Goal: Use online tool/utility: Utilize a website feature to perform a specific function

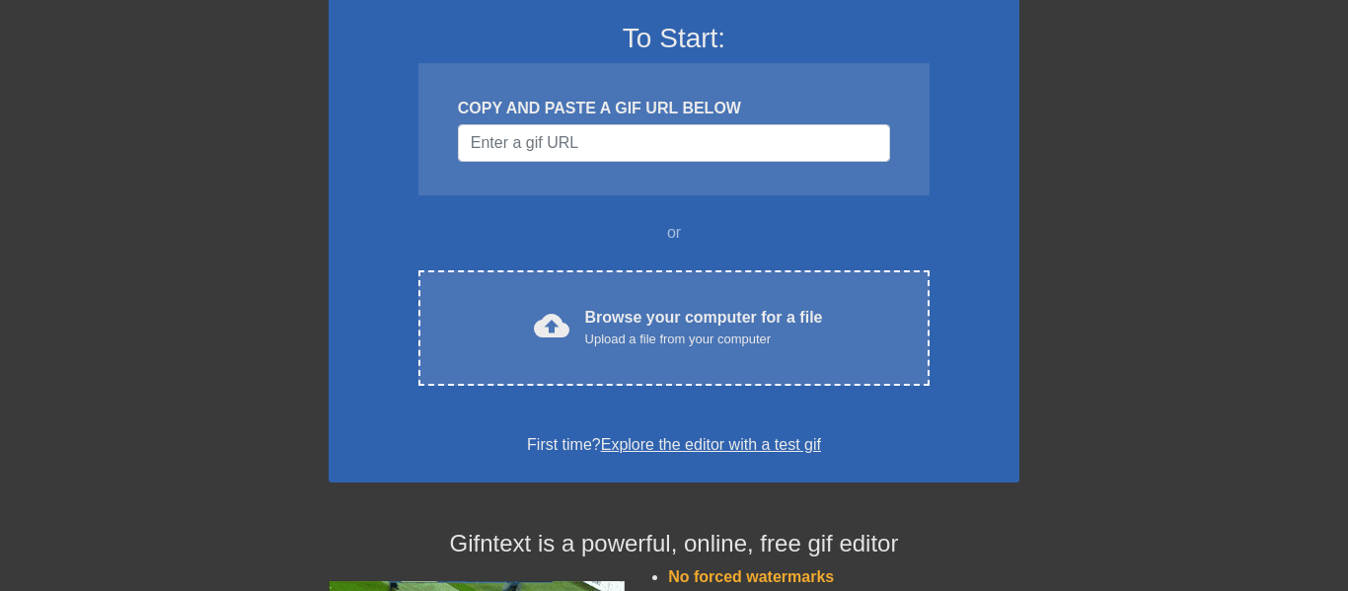
scroll to position [160, 0]
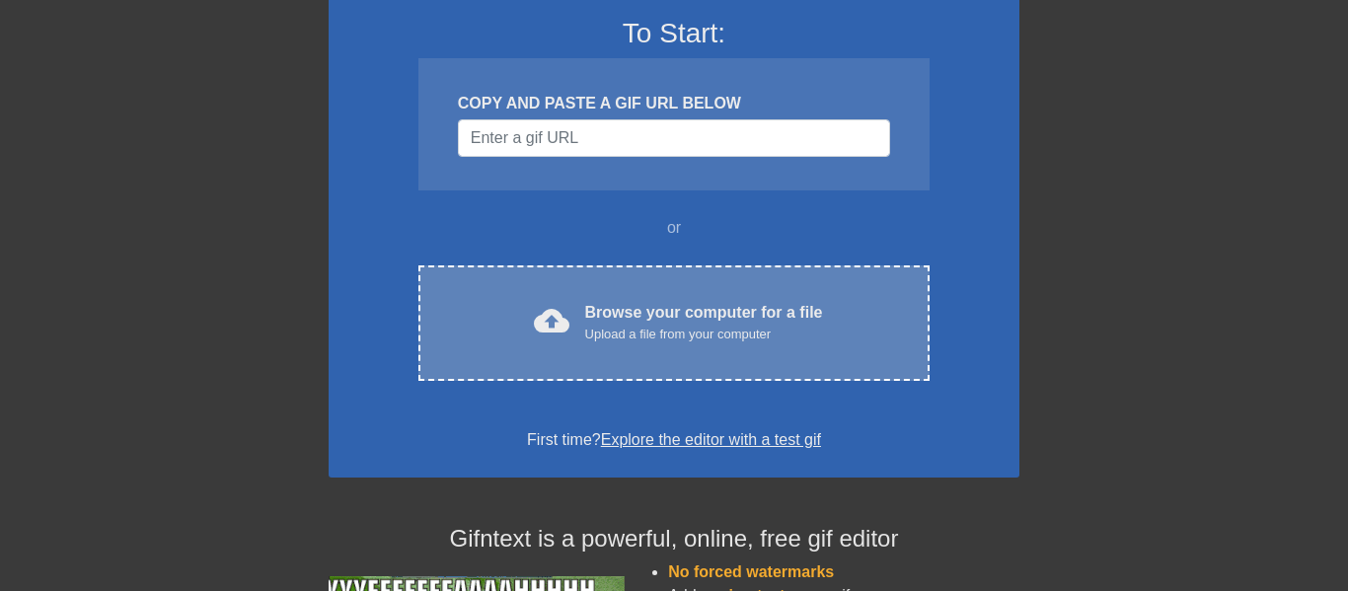
click at [650, 288] on div "cloud_upload Browse your computer for a file Upload a file from your computer C…" at bounding box center [673, 322] width 511 height 115
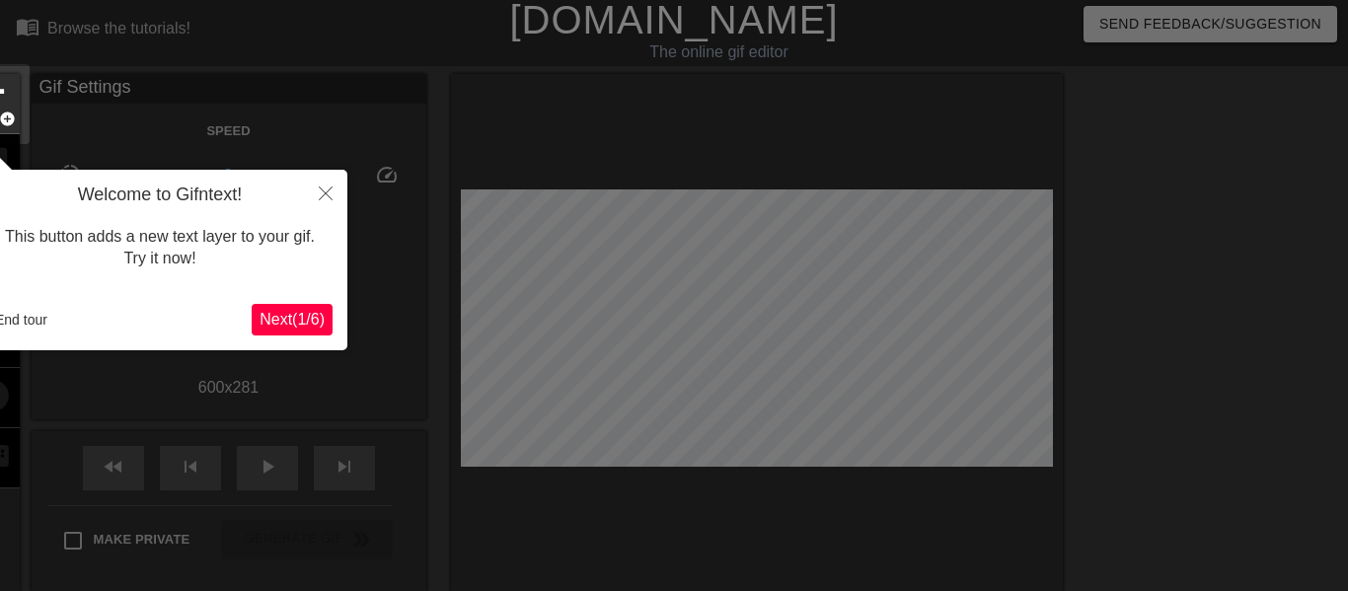
scroll to position [0, 0]
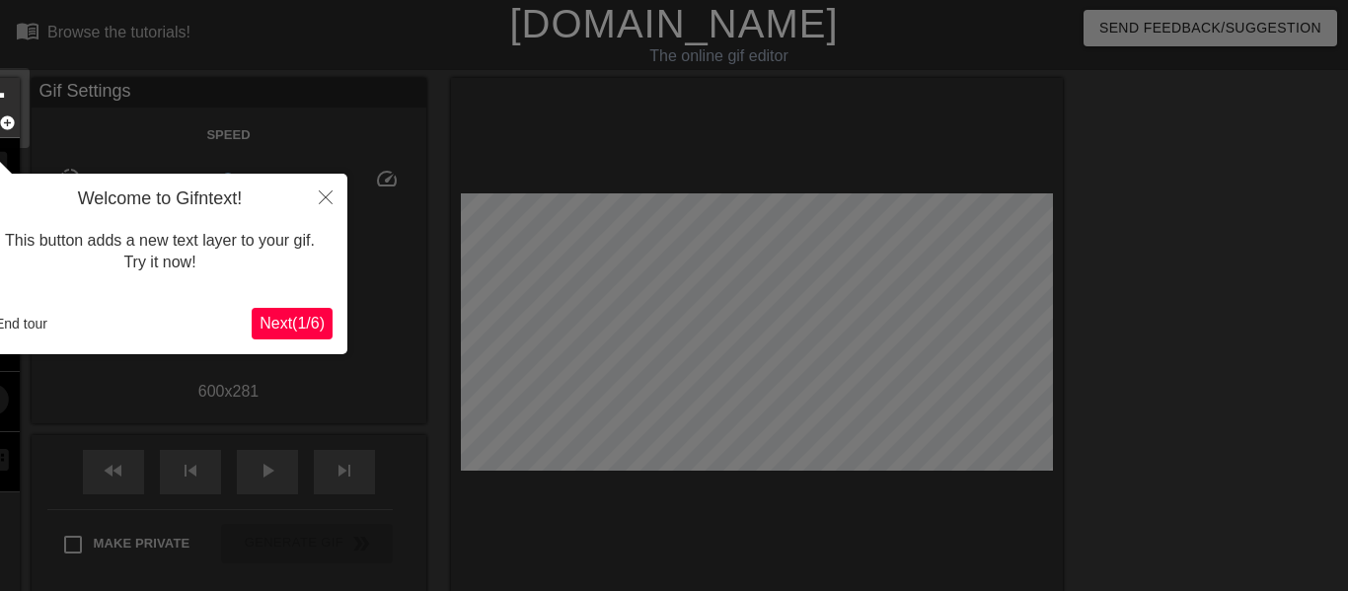
click at [281, 315] on span "Next ( 1 / 6 )" at bounding box center [292, 323] width 65 height 17
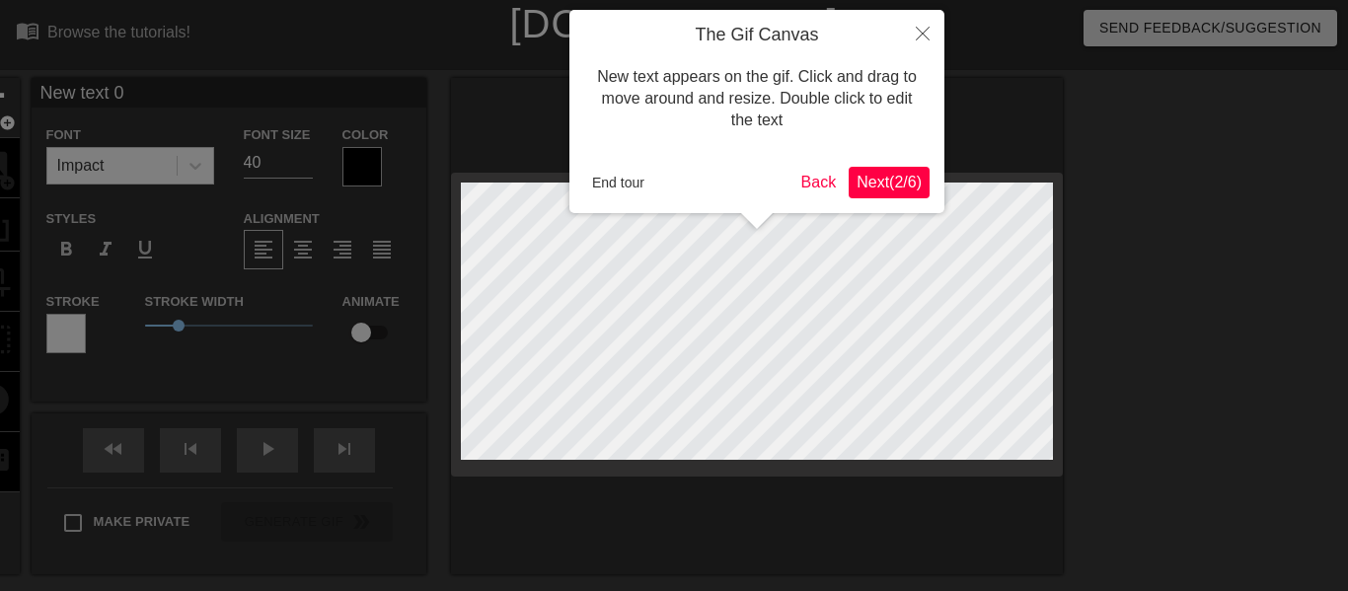
click at [888, 178] on span "Next ( 2 / 6 )" at bounding box center [889, 182] width 65 height 17
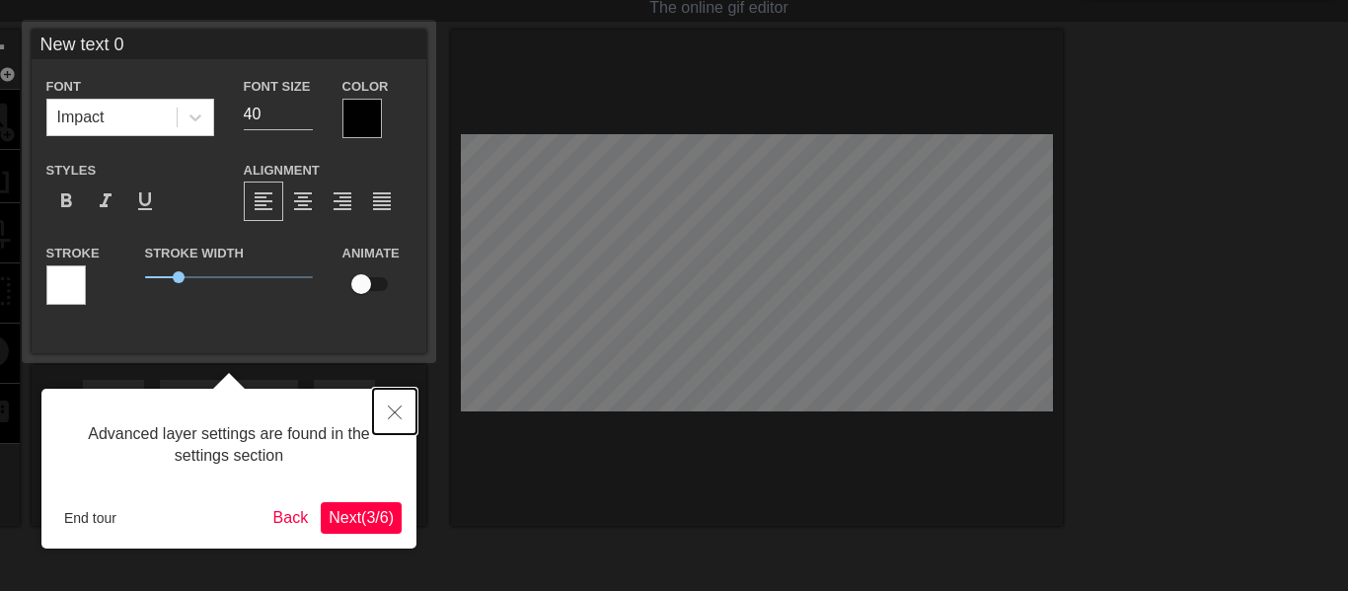
click at [392, 411] on icon "Close" at bounding box center [395, 413] width 14 height 14
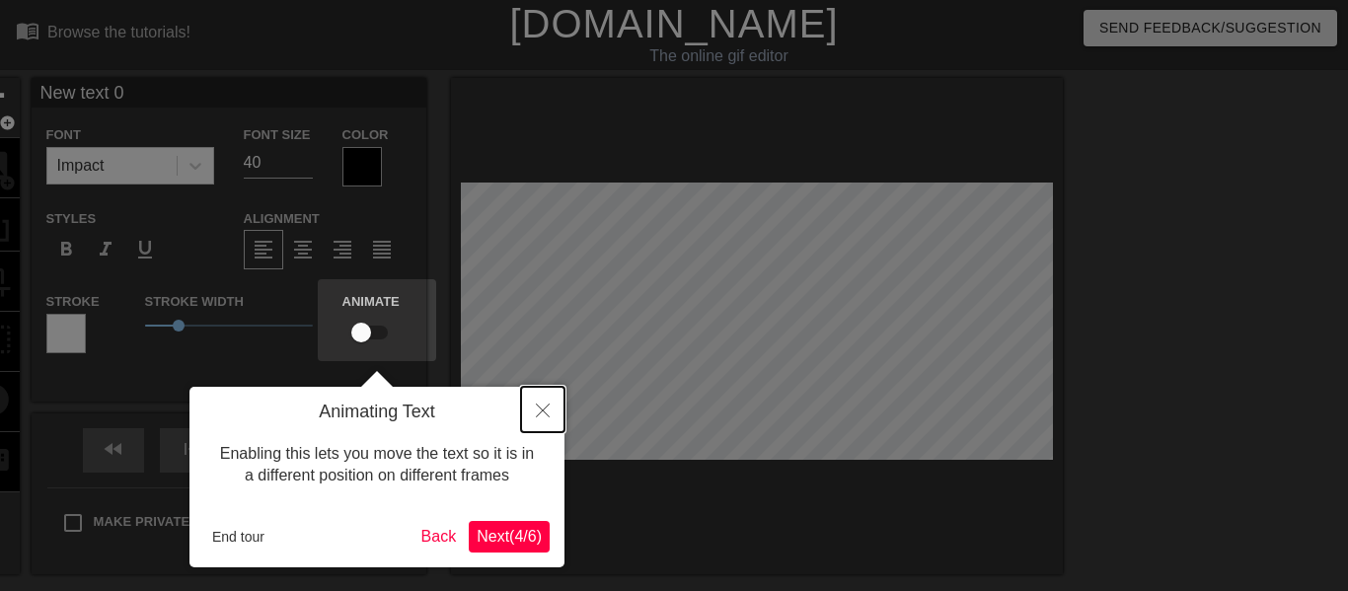
click at [541, 424] on button "Close" at bounding box center [542, 409] width 43 height 45
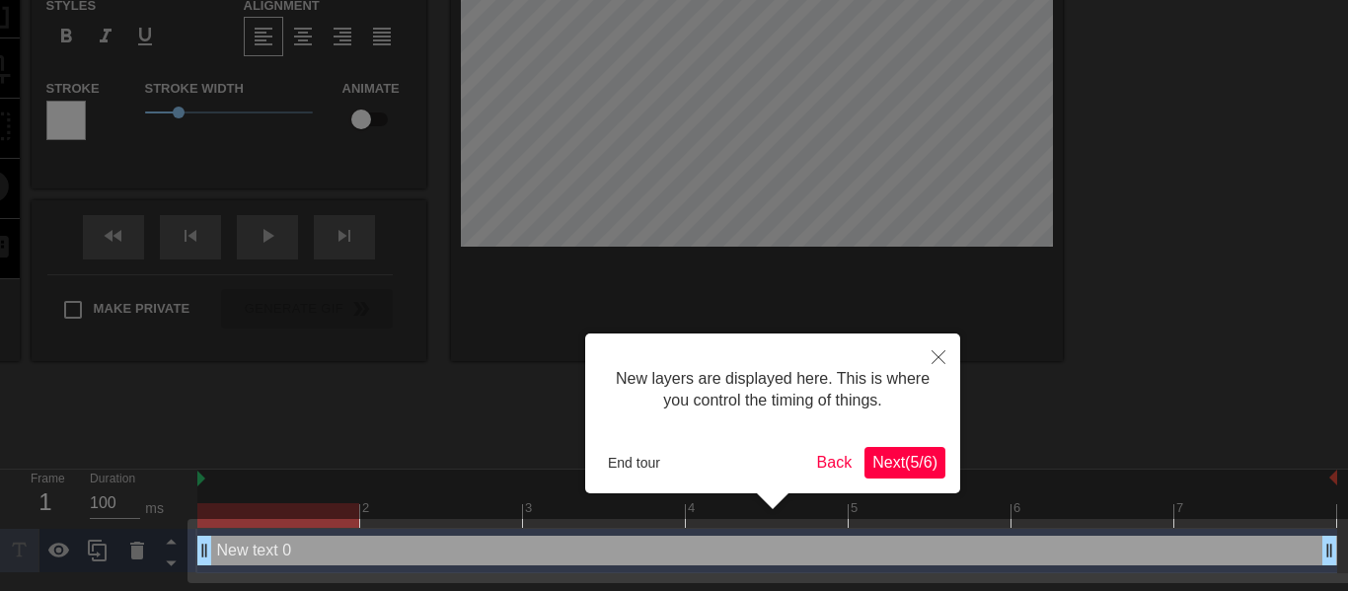
click at [926, 451] on button "Next ( 5 / 6 )" at bounding box center [904, 463] width 81 height 32
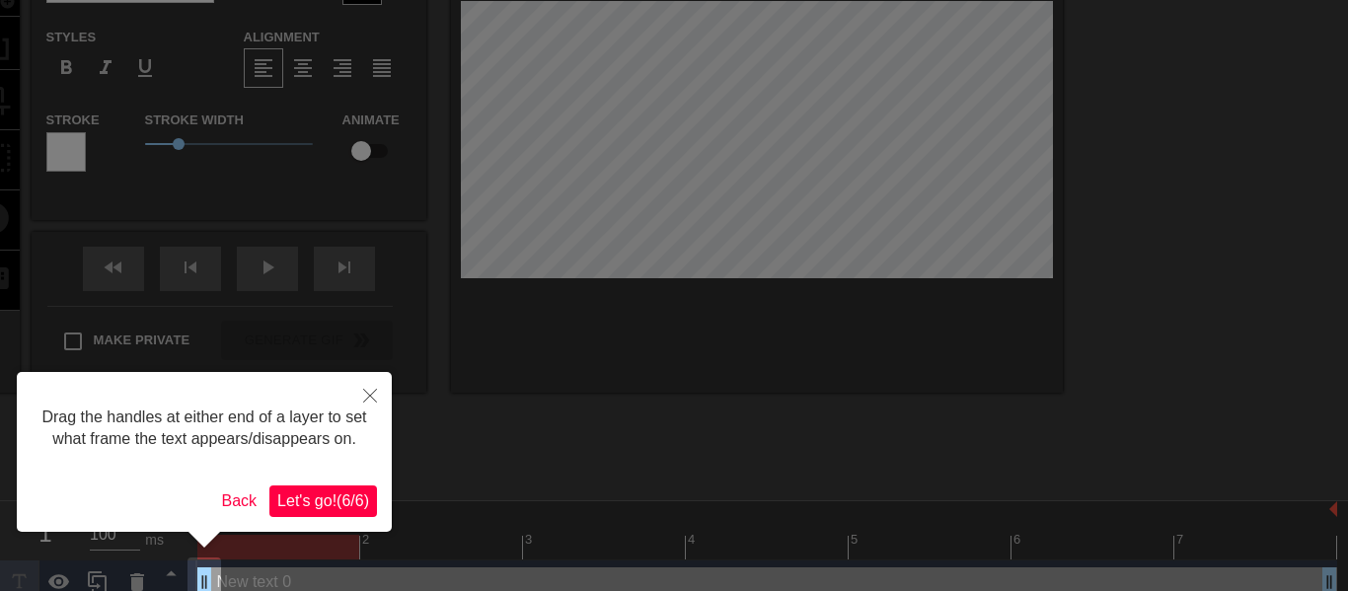
scroll to position [187, 0]
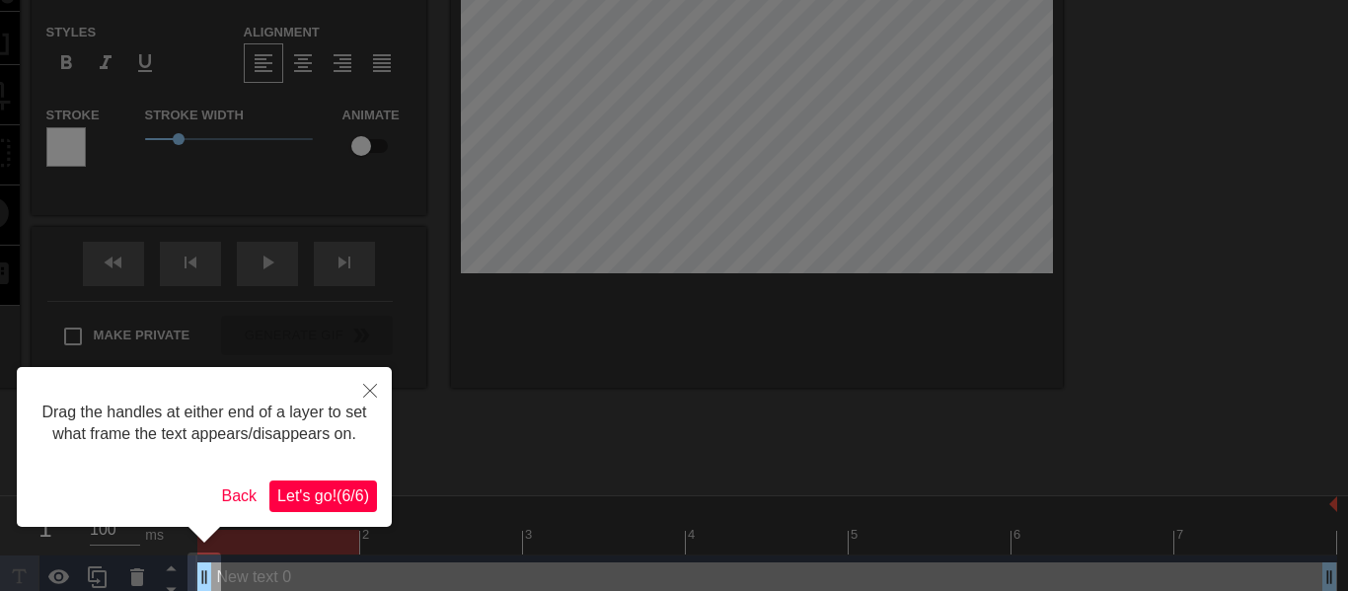
click at [341, 510] on button "Let's go! ( 6 / 6 )" at bounding box center [323, 497] width 108 height 32
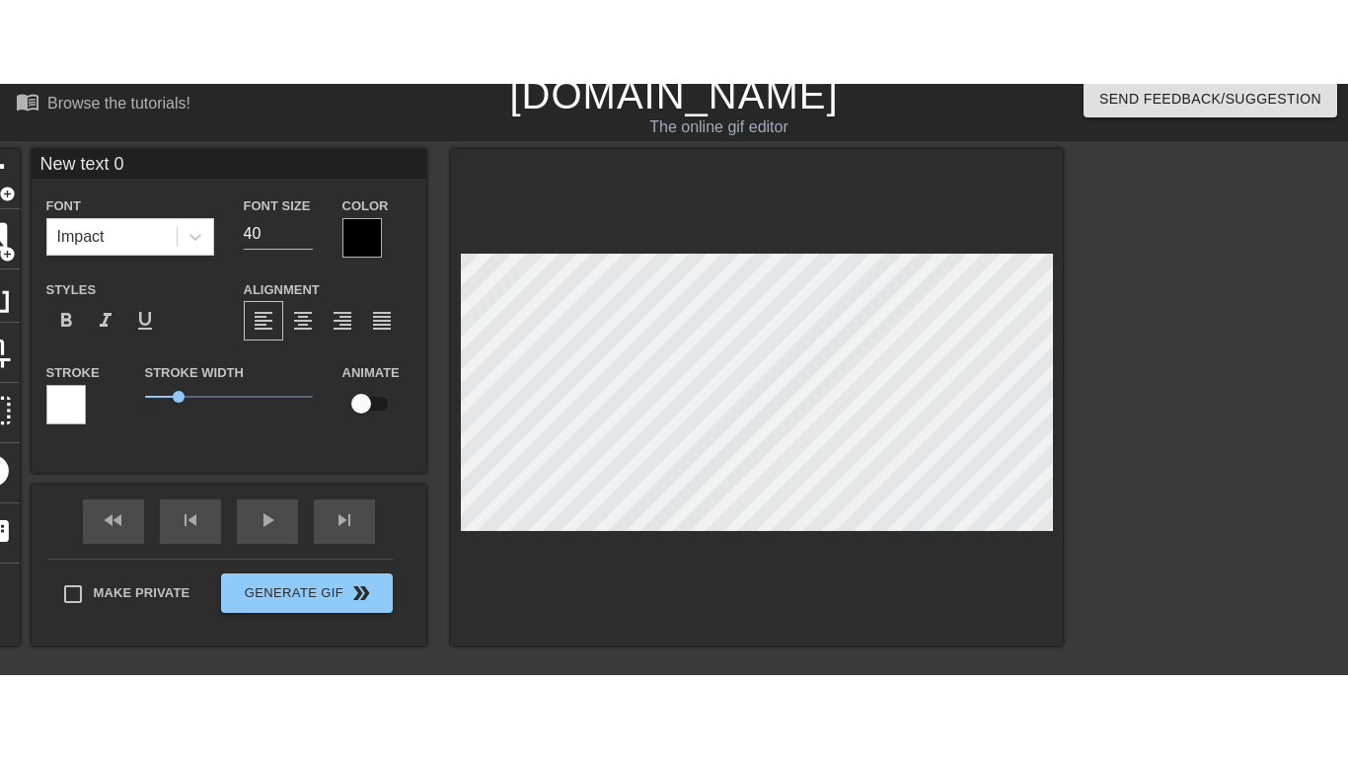
scroll to position [4, 0]
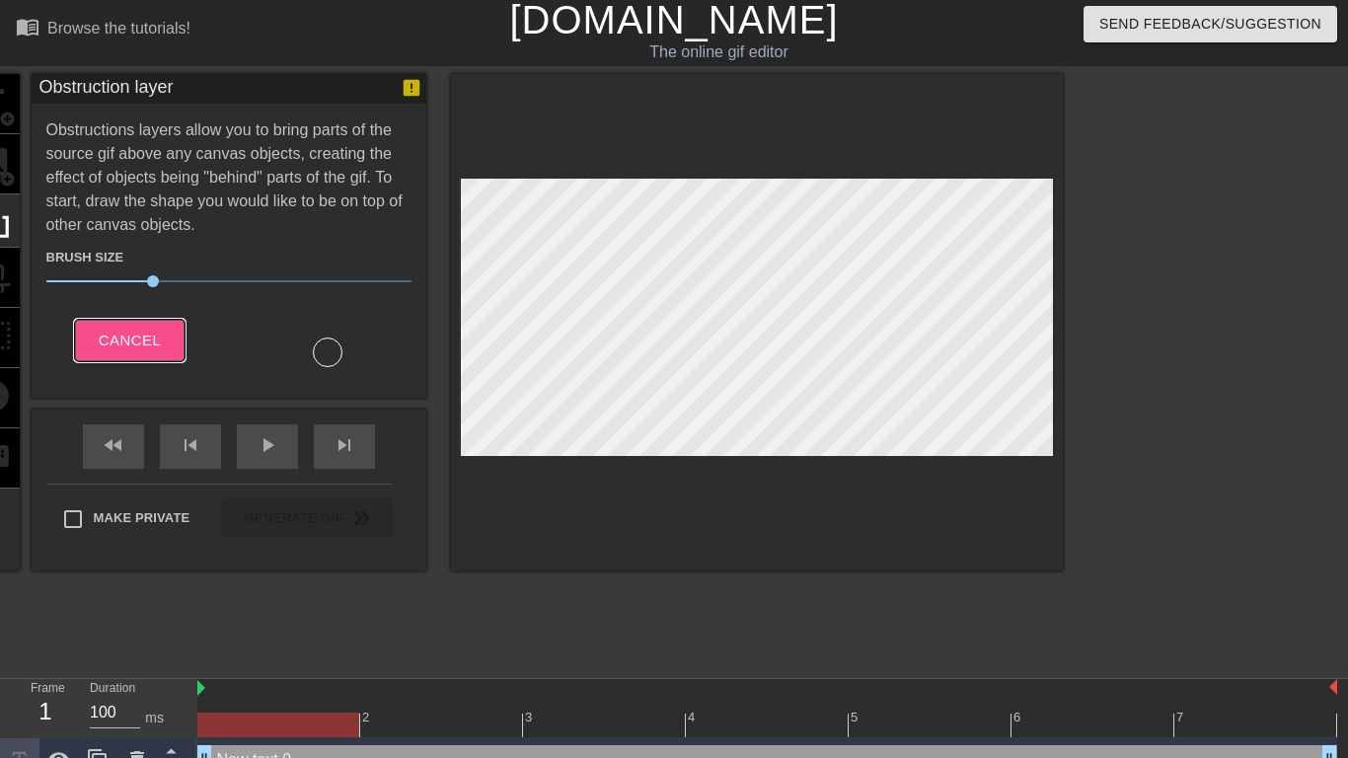
click at [155, 336] on span "Cancel" at bounding box center [130, 341] width 62 height 26
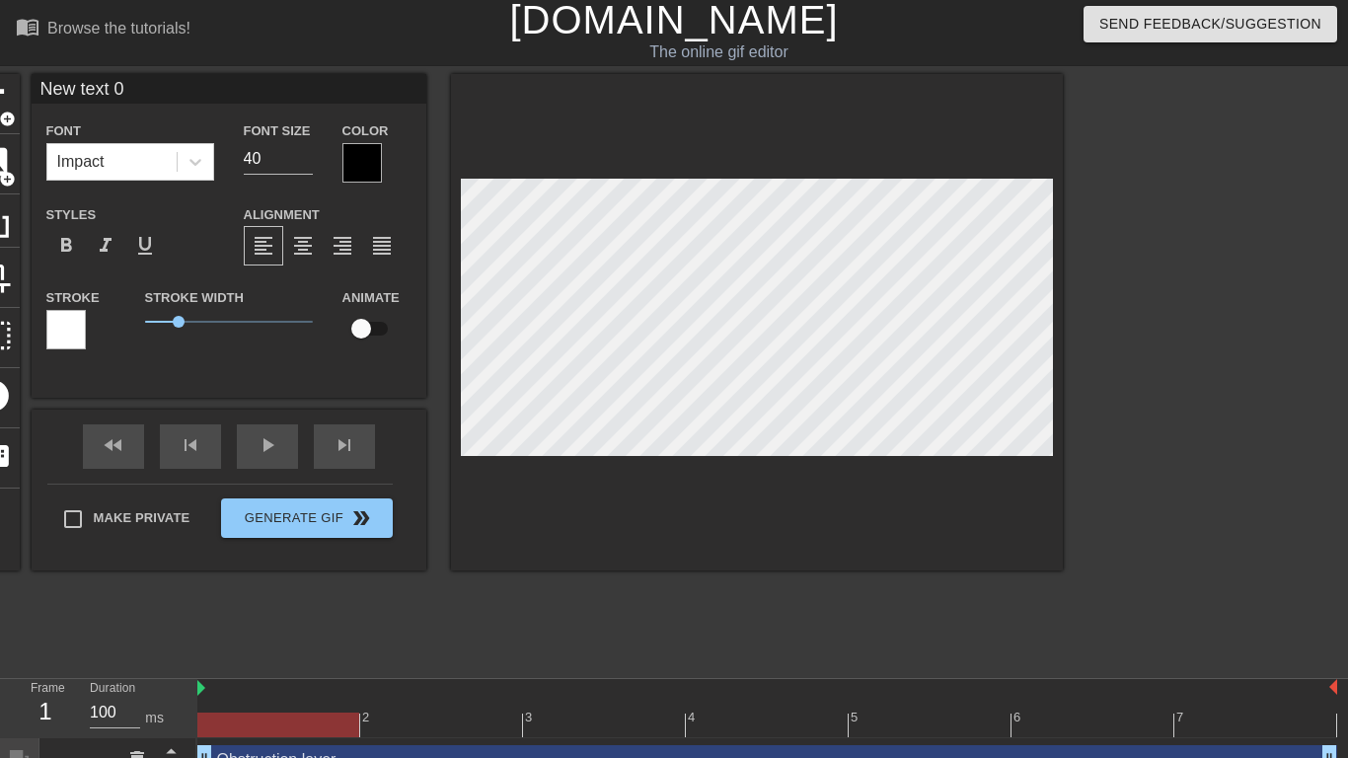
type textarea "p"
type input "po"
type textarea "po"
type input "pov"
type textarea "pov"
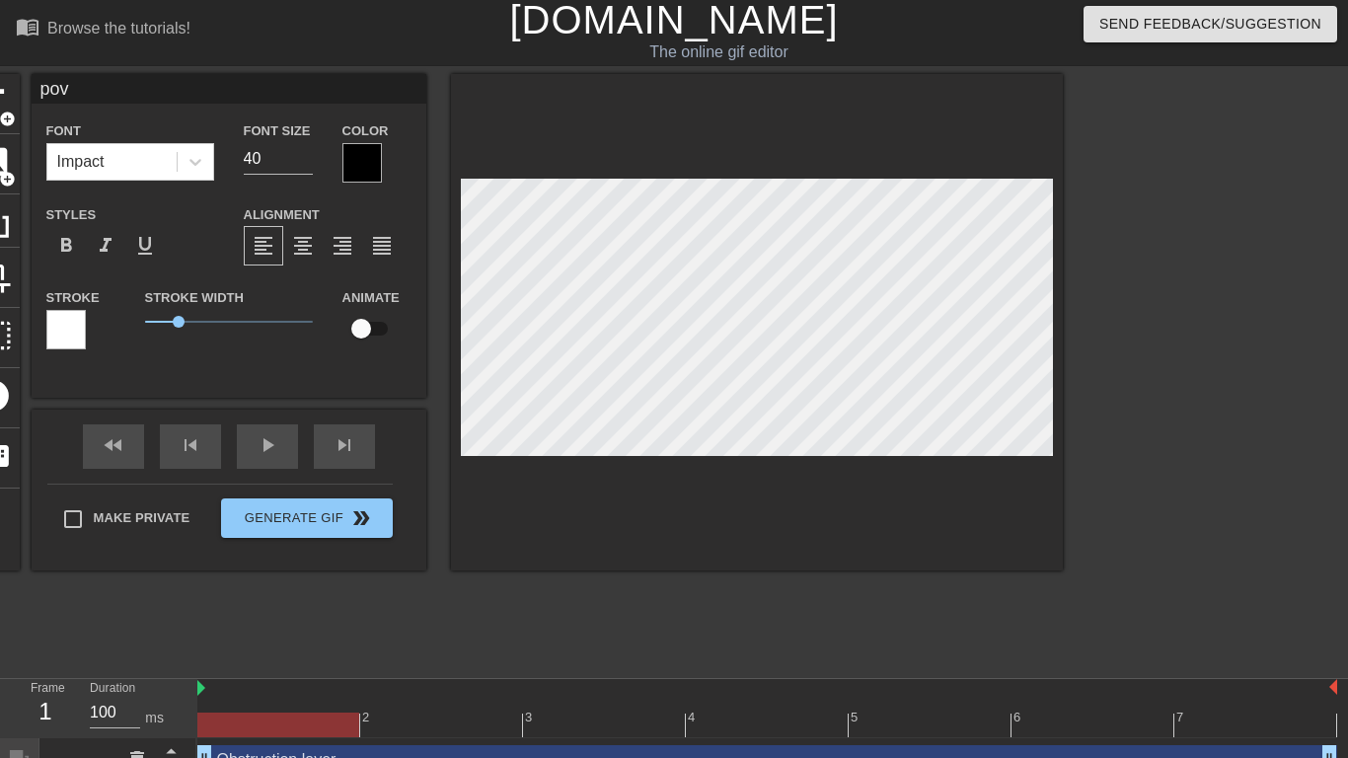
type input "pov:"
type textarea "pov:"
type input "pov:"
type textarea "pov:"
type input "pov: y"
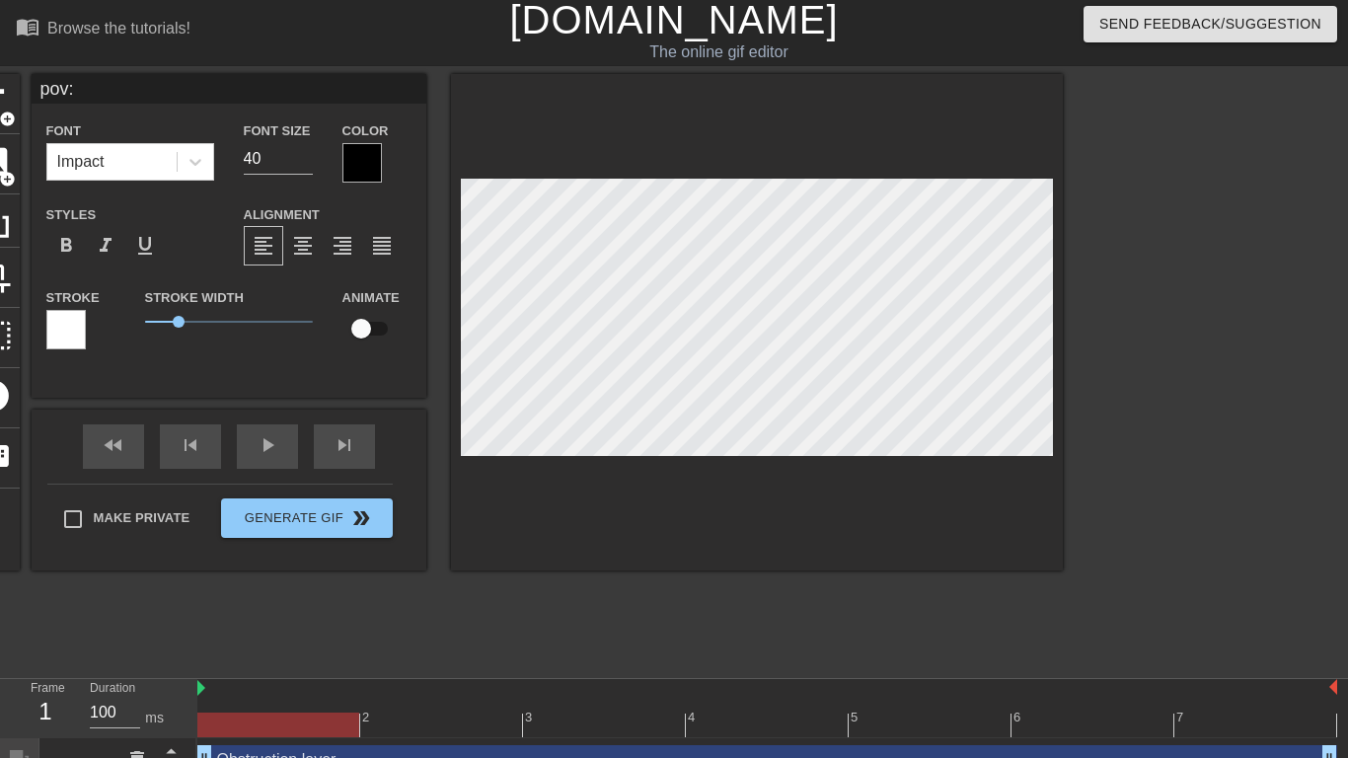
type textarea "pov: y"
type input "pov: yo"
type textarea "pov: you"
type input "pov: you"
type textarea "pov: you"
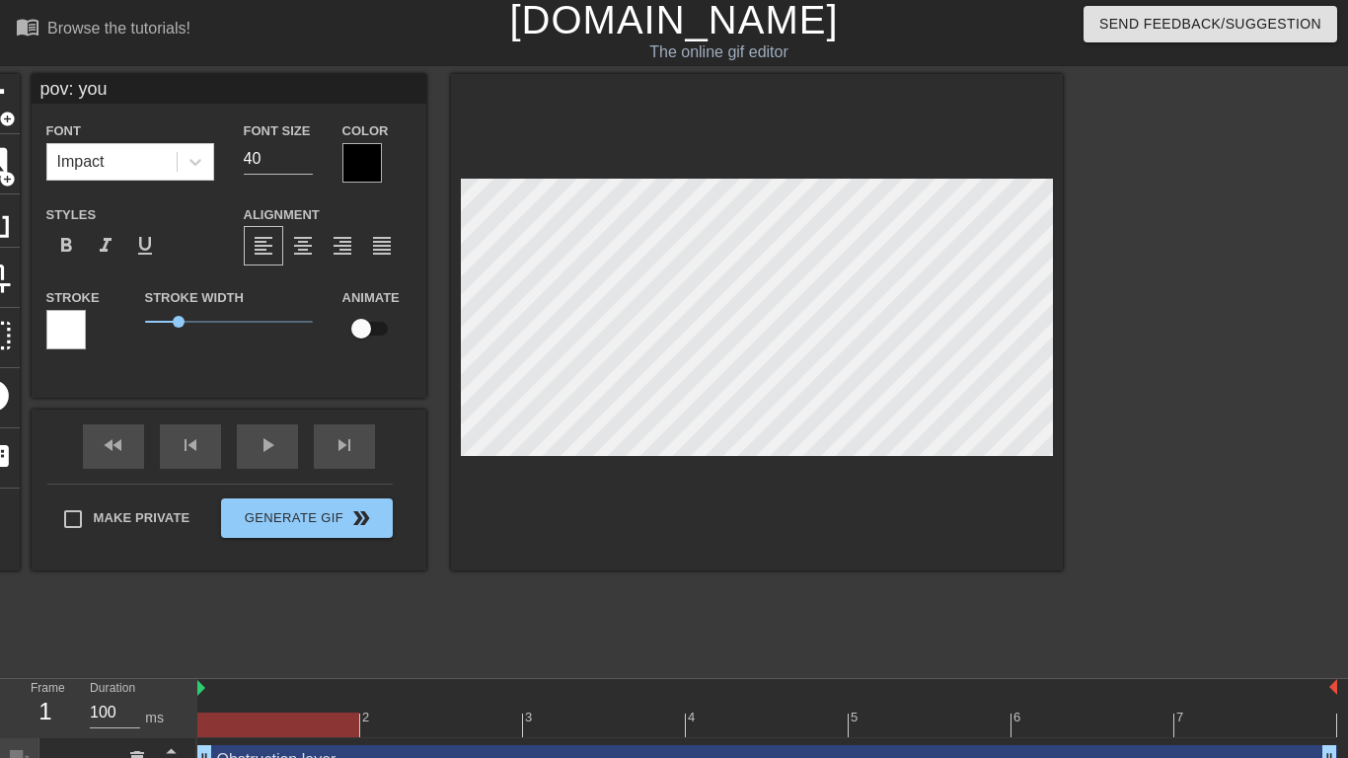
type input "pov: you a"
type textarea "pov: you a"
type input "pov: you ar"
type textarea "pov: you ar"
type input "pov: you are"
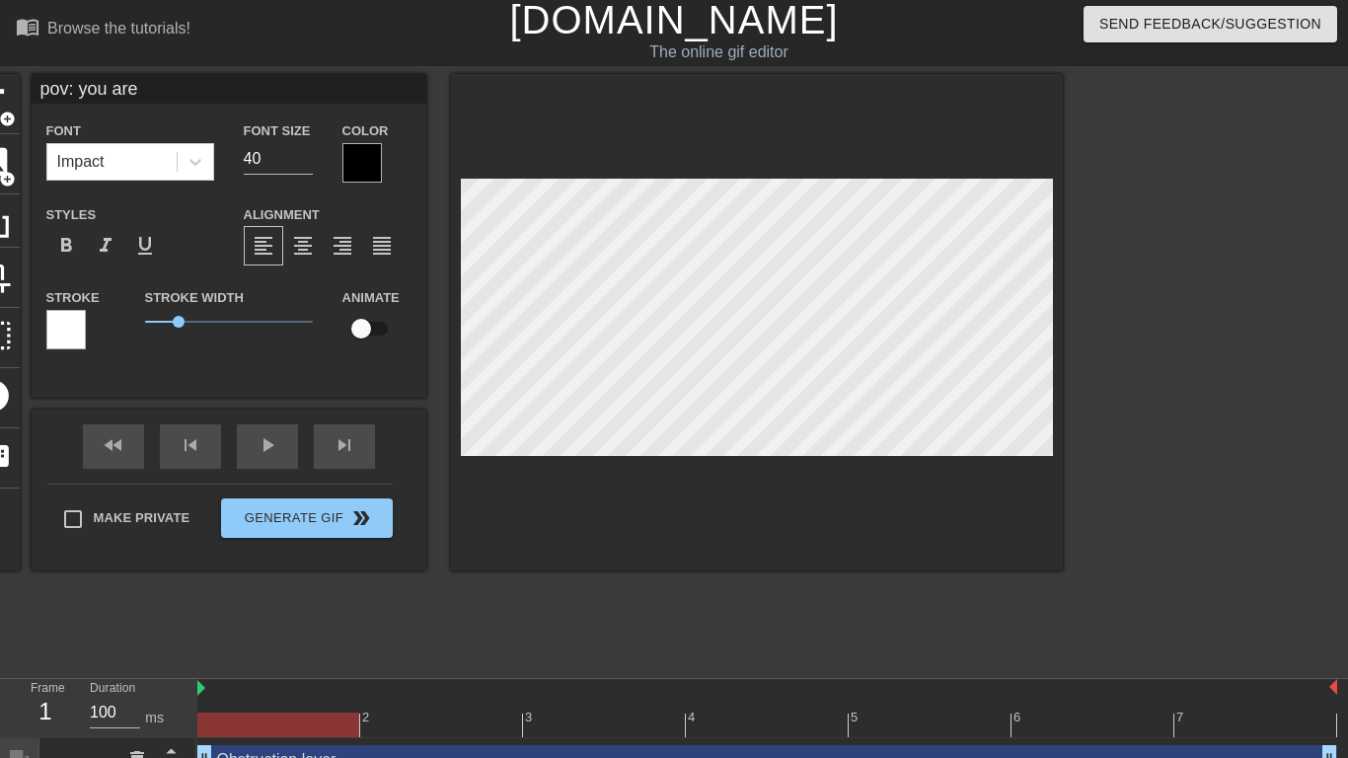
type textarea "pov: you are"
type input "pov: you are"
type textarea "pov: you are d"
type input "pov: you are de"
type textarea "pov: you are de"
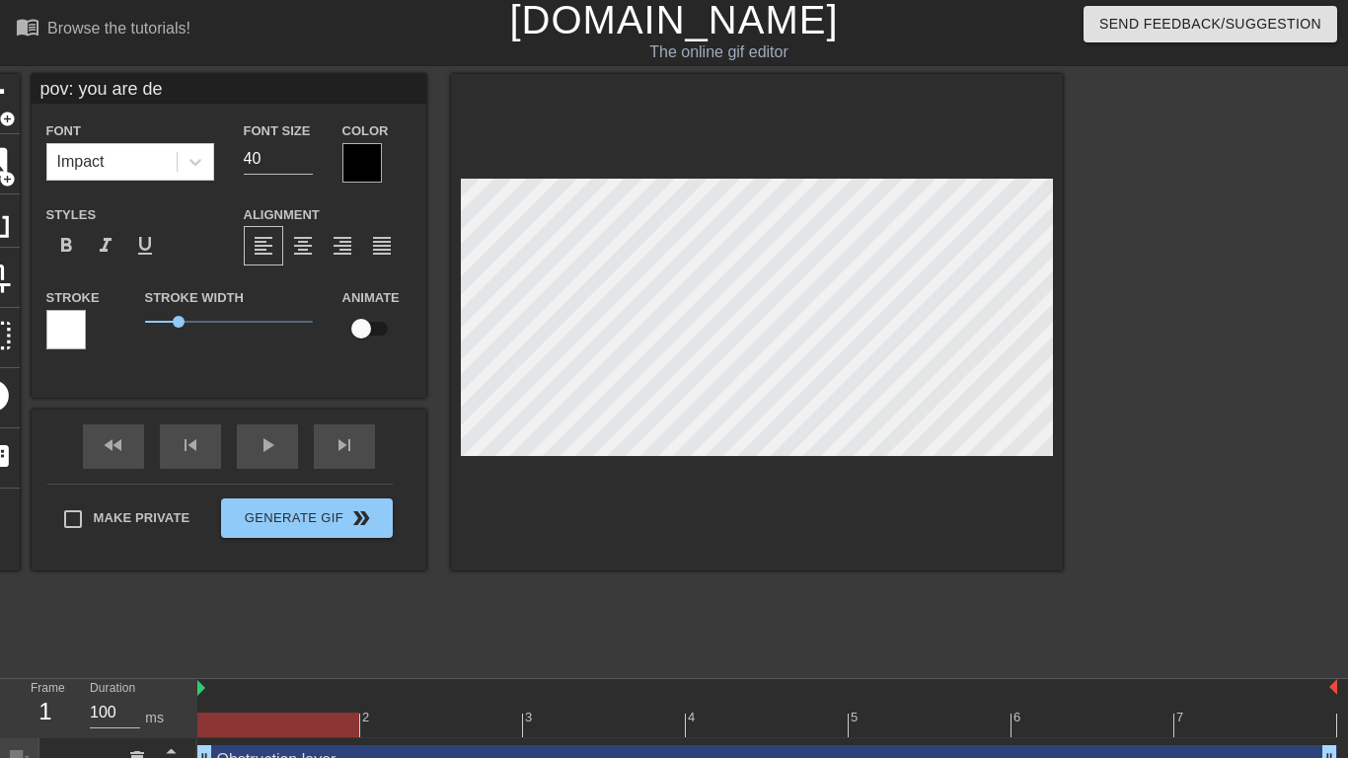
type input "pov: you are des"
type textarea "pov: you are des"
type input "pov: you are desd"
type textarea "pov: you are desd"
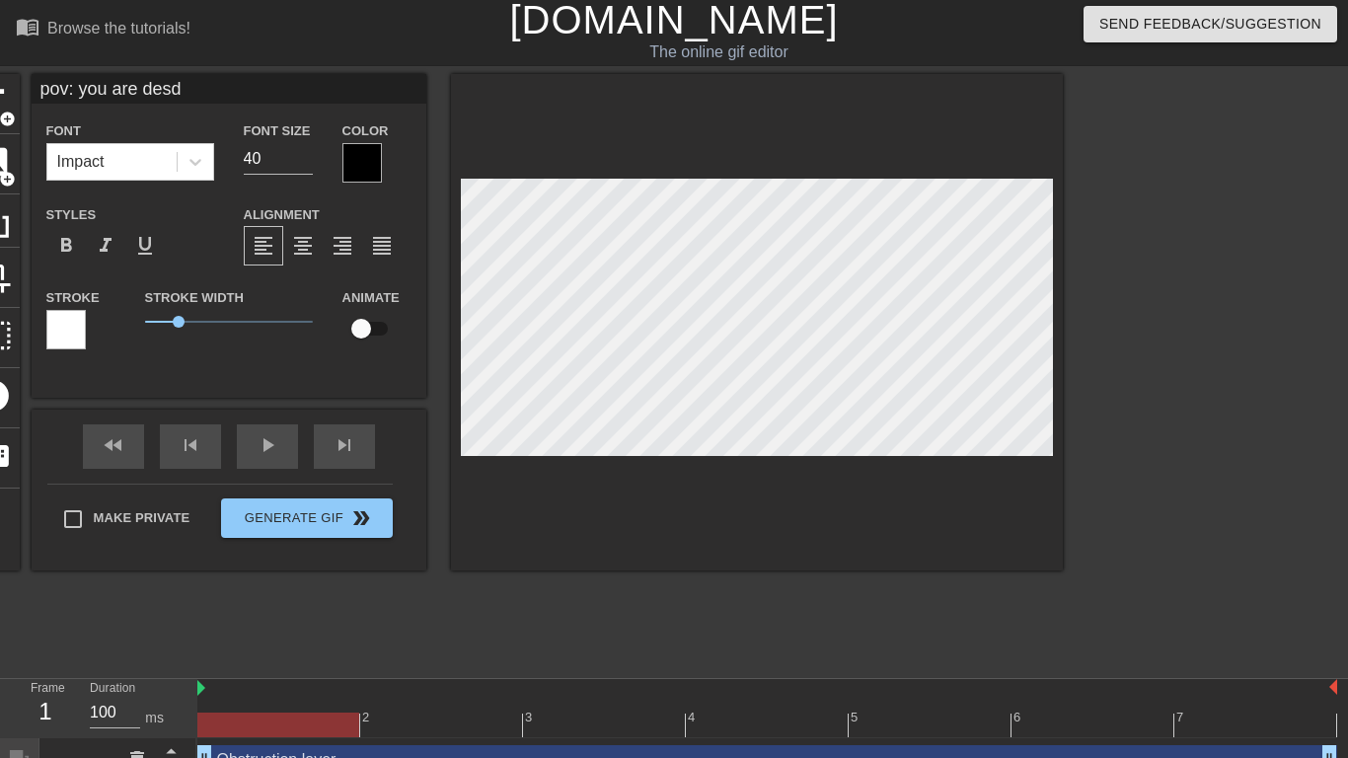
type input "pov: you are desde"
type textarea "pov: you are desde"
type input "pov: you are desdem"
type textarea "pov: you are desdem"
type input "pov: you are desdemo"
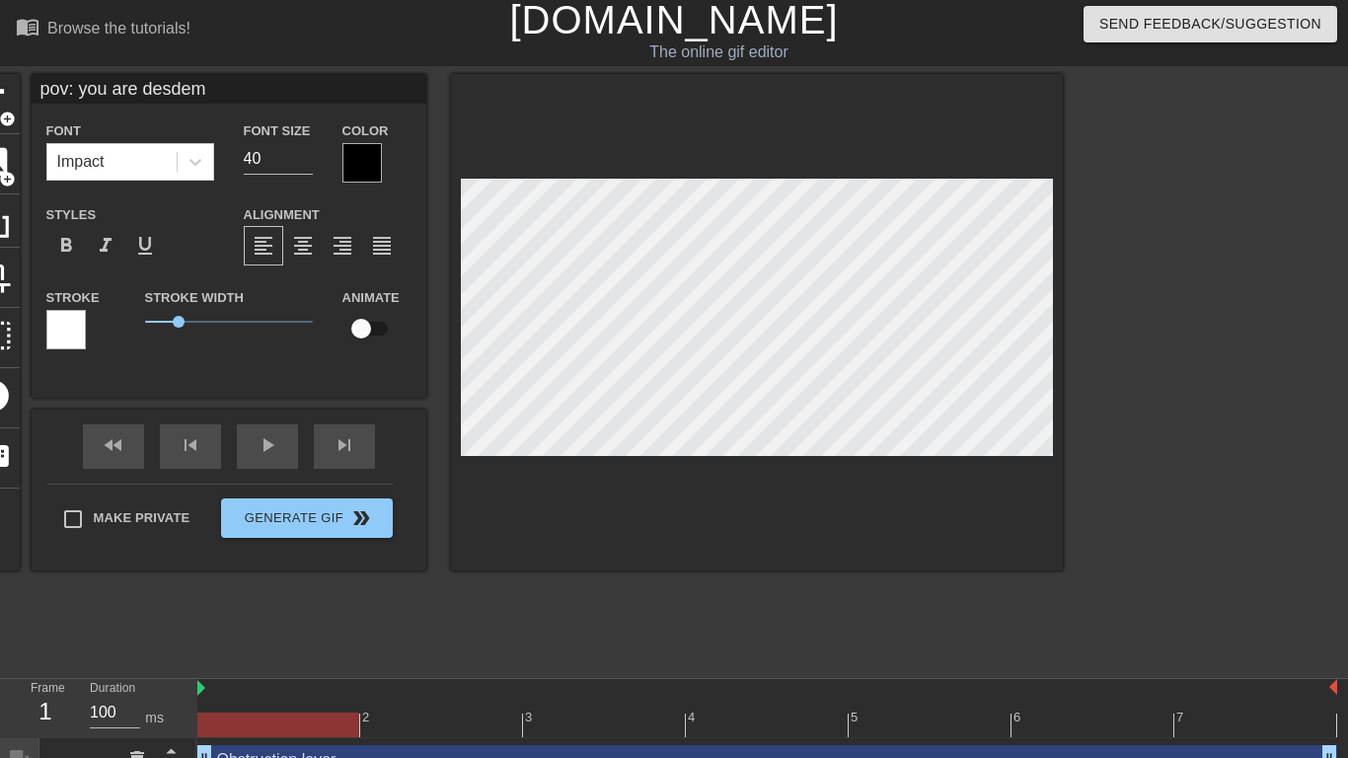
type textarea "pov: you are desdemo"
type input "pov: you are desdemon"
type textarea "pov: you are desdemon"
type input "pov: you are desdemona"
type textarea "pov: you are desdemona"
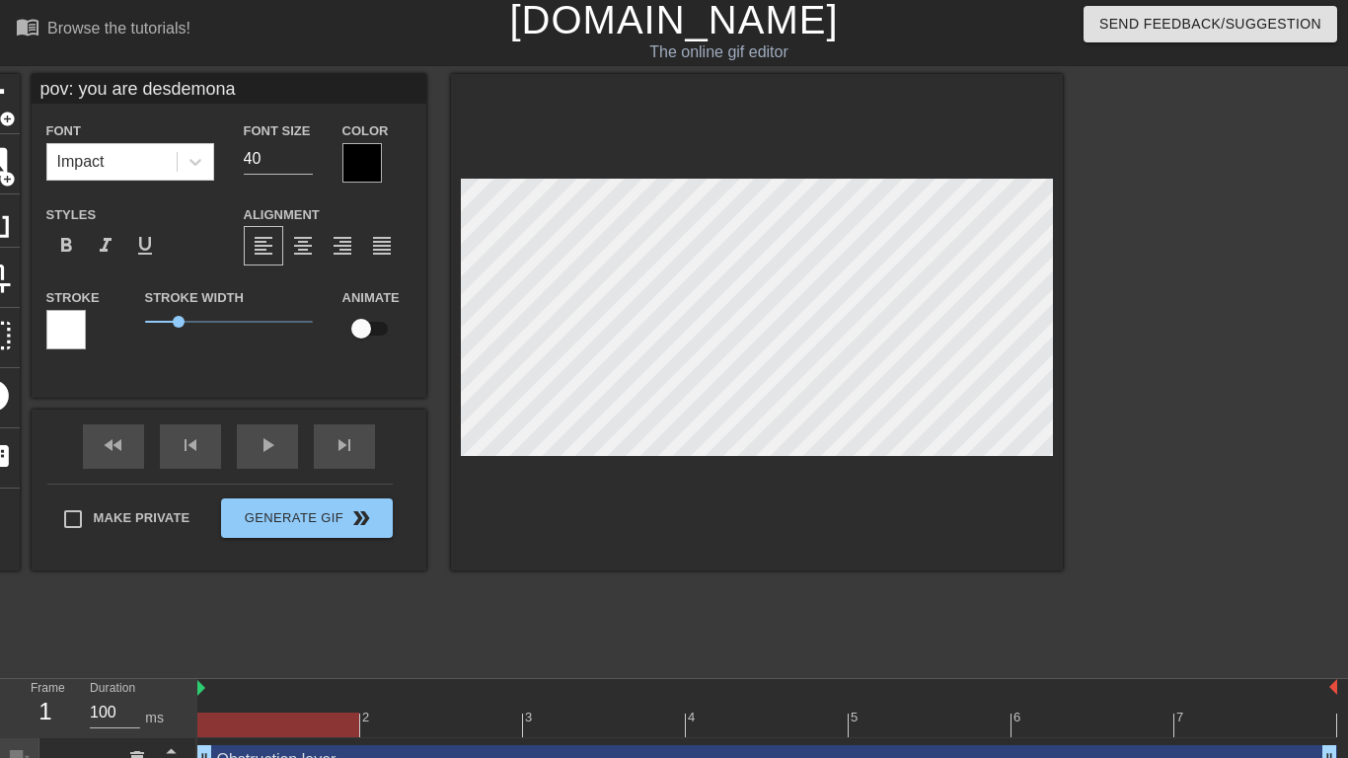
type input "pov: you are desdemona"
type textarea "pov: you are desdemona"
type input "pov: you are desdemona a"
type textarea "pov: you are desdemona a"
type input "pov: you are desdemona at"
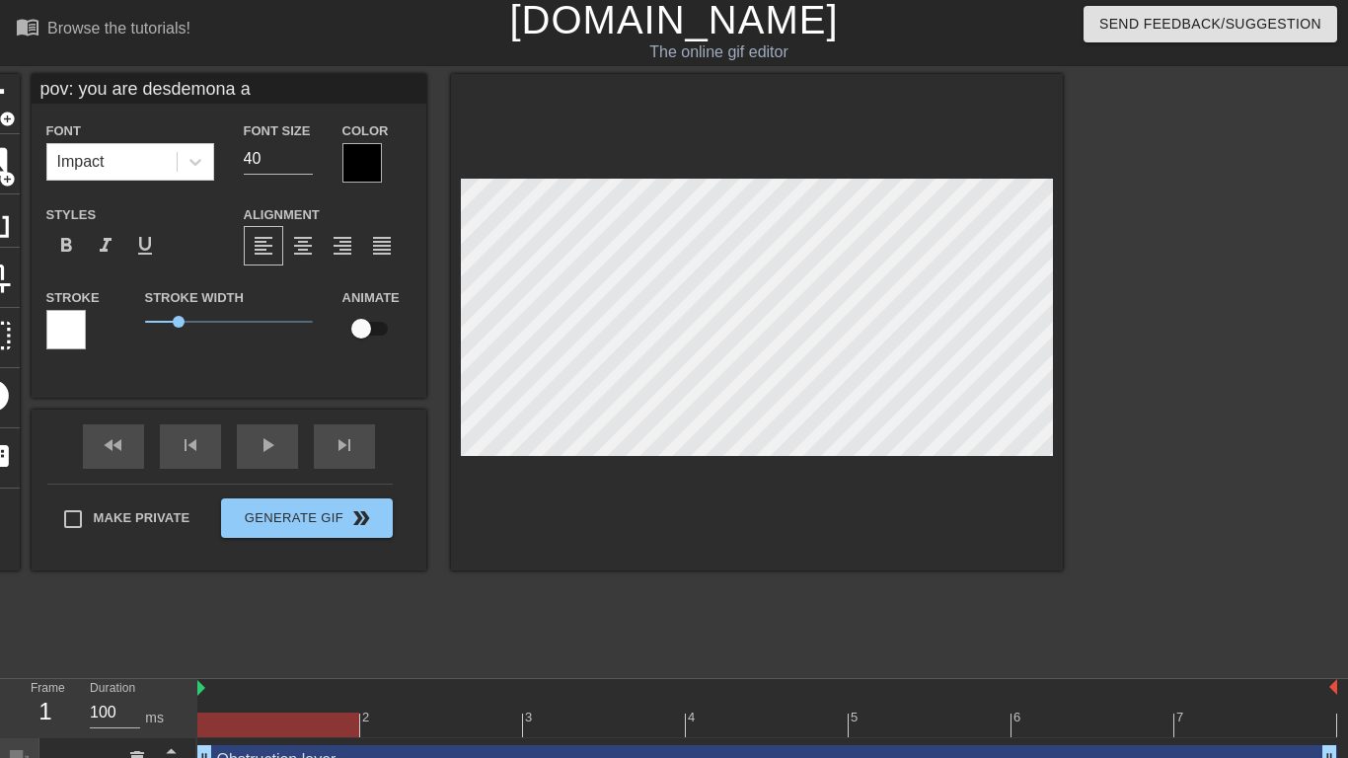
type textarea "pov: you are desdemona at"
type input "pov: you are desdemona at"
type textarea "pov: you are desdemona at"
type input "pov: you are desdemona at"
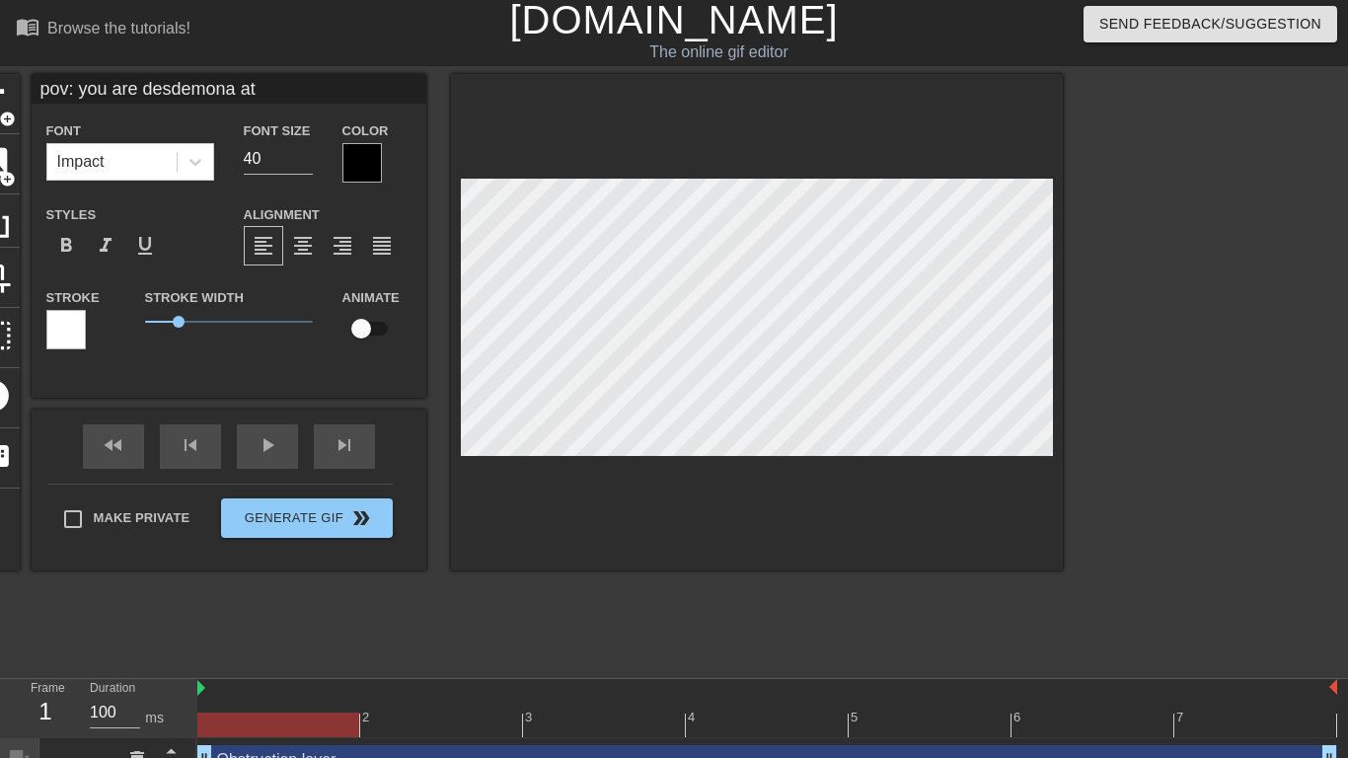
type textarea "pov: you are desdemona at"
type input "pov: you are desdemona a"
type textarea "pov: you are desdemona a"
type input "pov: you are desdemona"
type textarea "pov: you are desdemona"
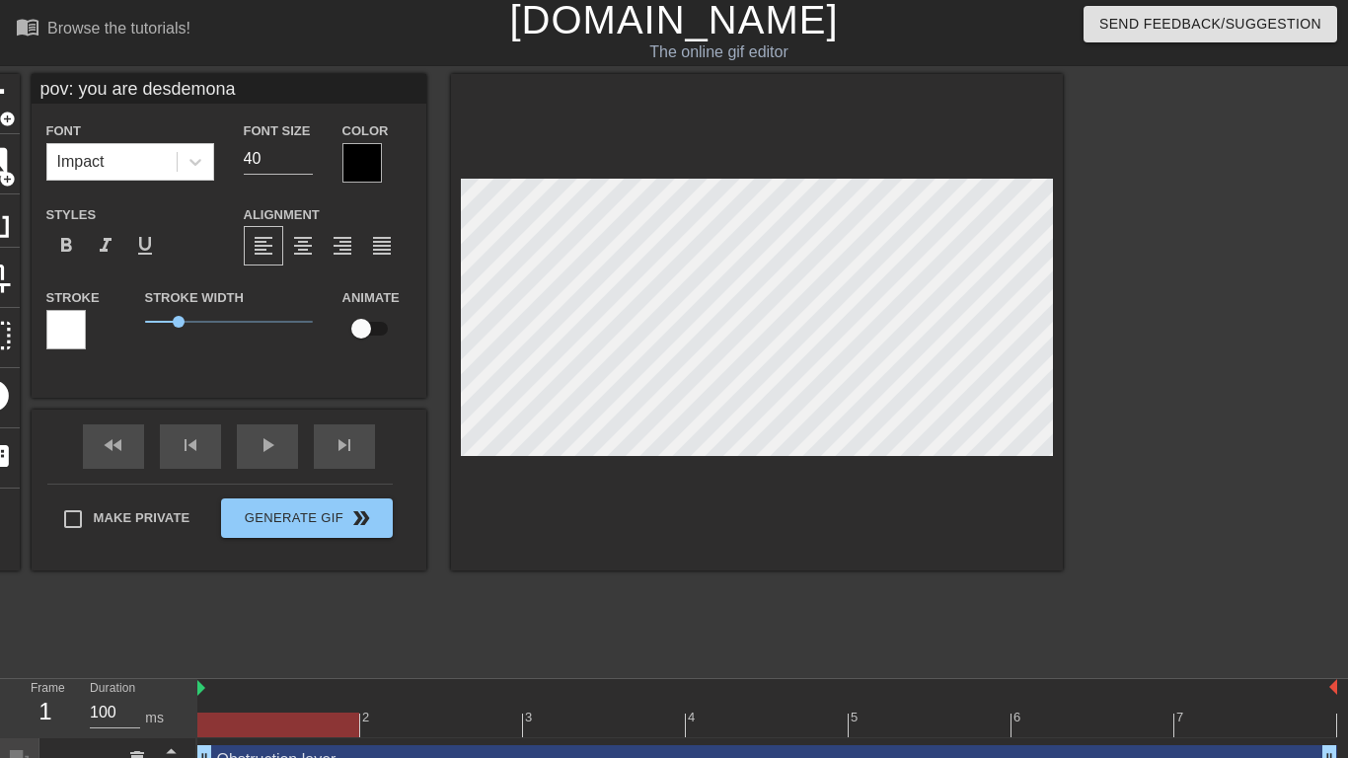
type input "pov: you are desdemona i"
type textarea "pov: you are desdemona i"
type input "pov: you are desdemona in"
type textarea "pov: you are desdemona in"
type input "pov: you are desdemona in"
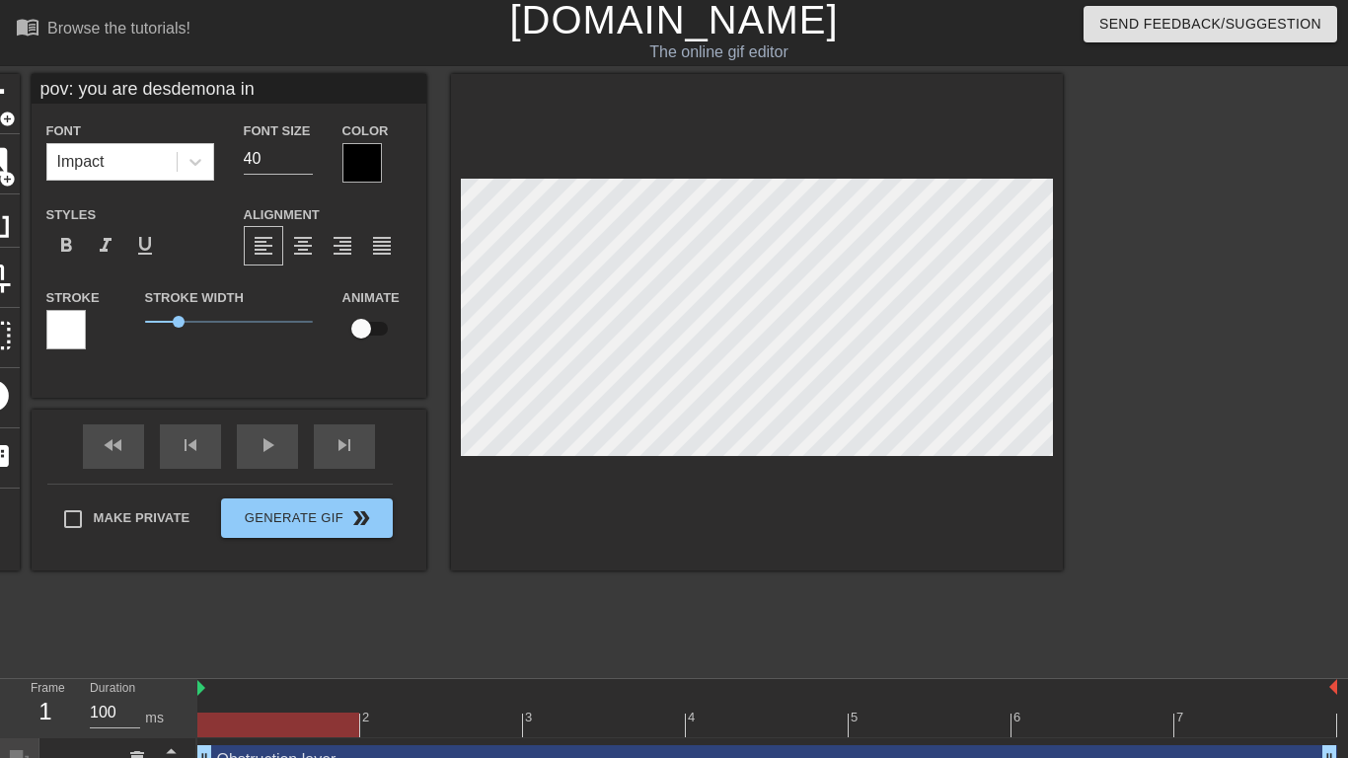
type textarea "pov: you are desdemona in"
type input "pov: you are desdemona in a"
type textarea "pov: you are desdemona in a"
type input "pov: you are desdemona in ac"
type textarea "pov: you are desdemona in ac"
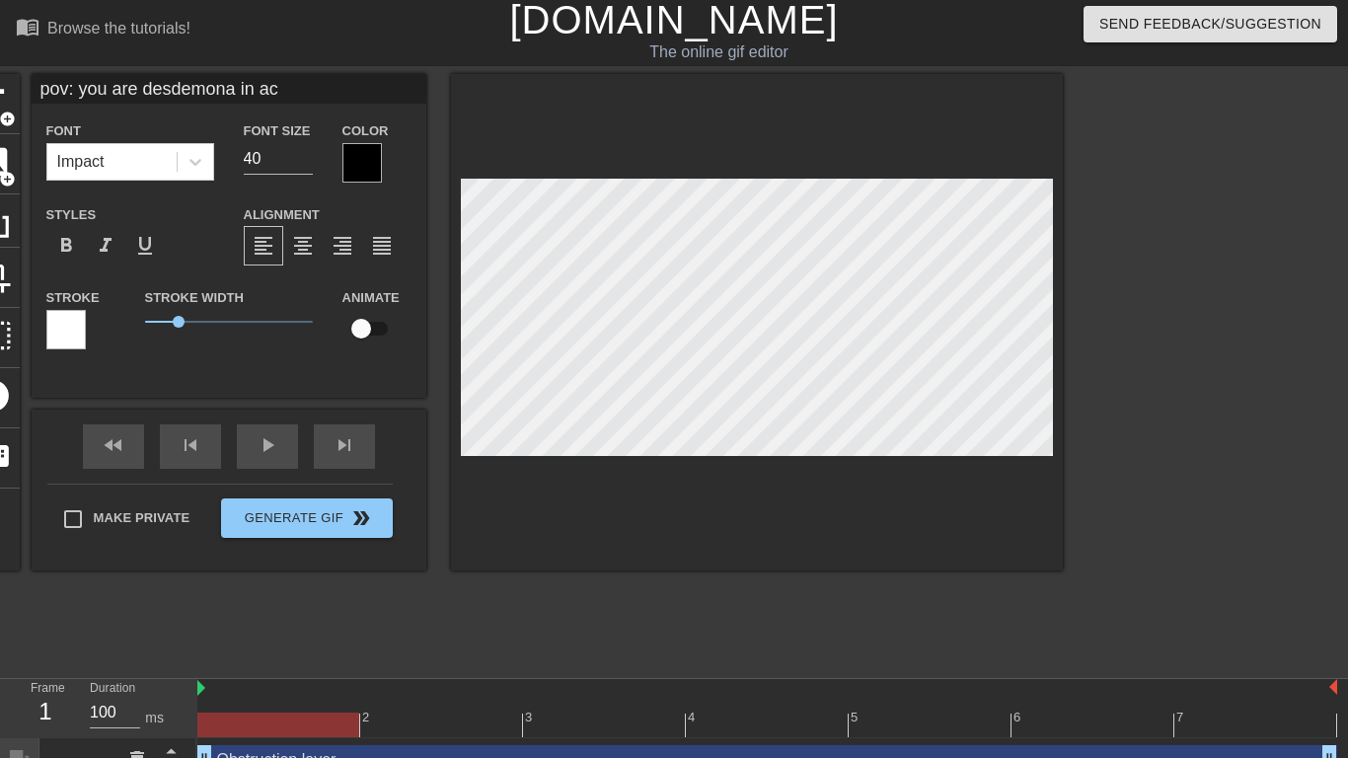
type input "pov: you are desdemona in act"
type textarea "pov: you are desdemona in act"
type input "pov: you are desdemona in act"
type textarea "pov: you are desdemona in act"
type input "pov: you are desdemona in act 5"
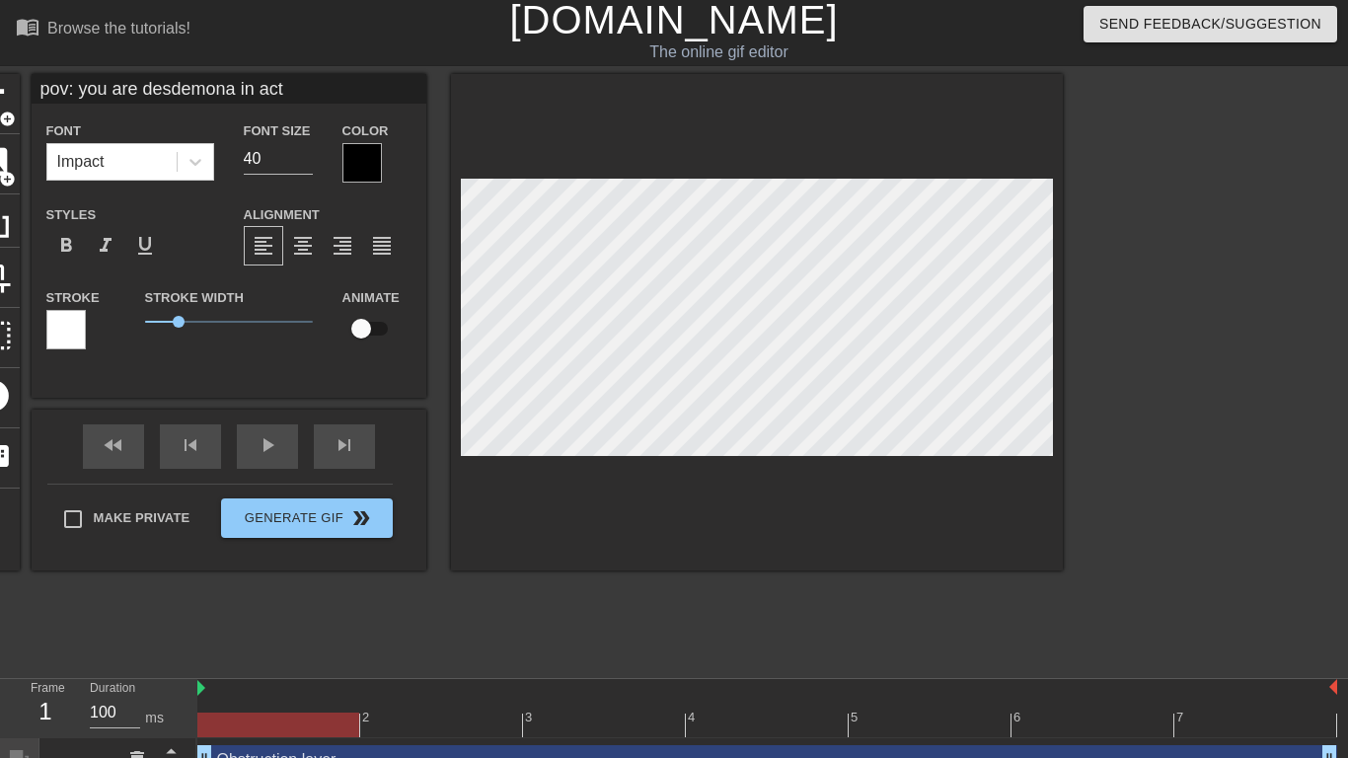
type textarea "pov: you are desdemona in act 5"
type input "pov: you are desdemona in act 5"
type textarea "pov: you are desdemona in act 5"
type input "pov: you are desdemona in act 5 o"
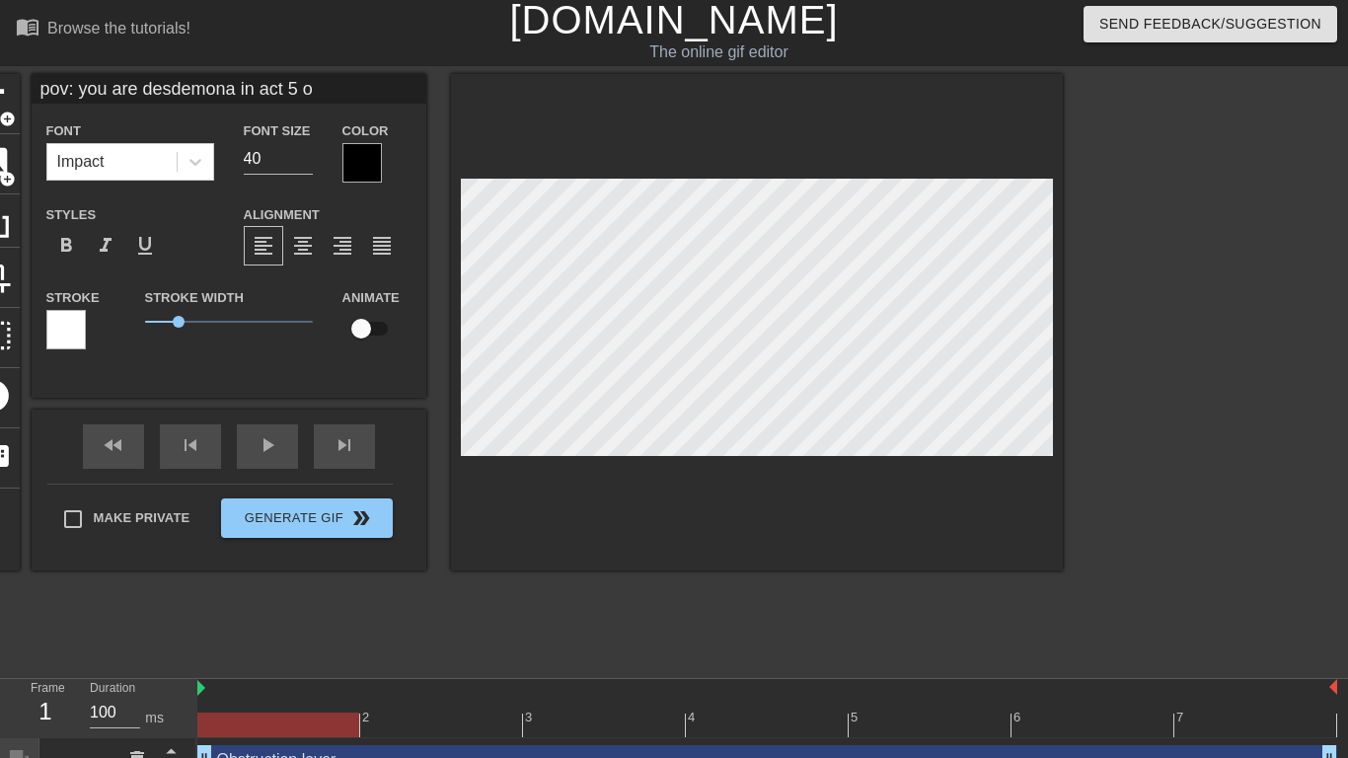
type textarea "pov: you are desdemona in act 5 of"
type input "pov: you are desdemona in act 5 of"
type textarea "pov: you are desdemona in act 5 of"
type input "pov: you are desdemona in act 5 of o"
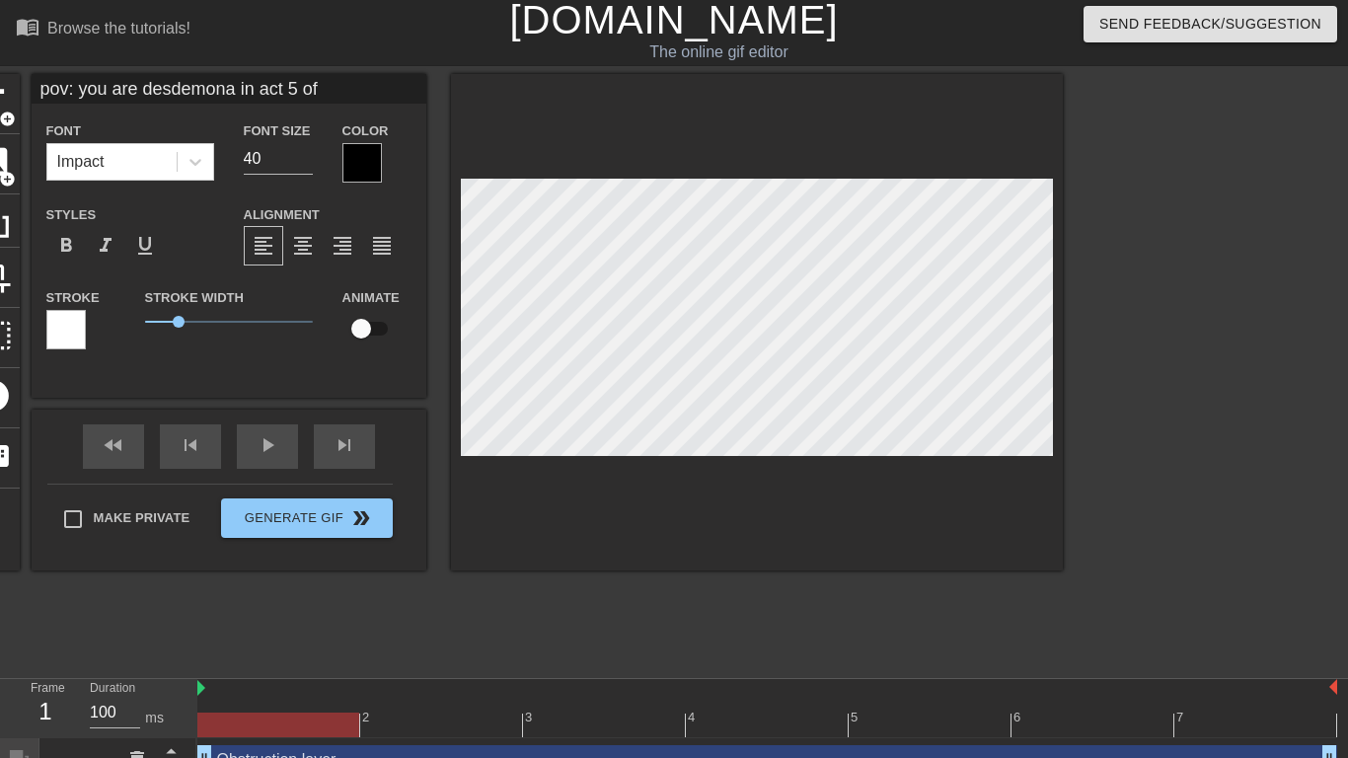
type textarea "pov: you are desdemona in act 5 of o"
type input "pov: you are desdemona in act 5 of ot"
type textarea "pov: you are desdemona in act 5 of ot"
type input "pov: you are desdemona in act 5 of oth"
type textarea "pov: you are desdemona in act 5 of oth"
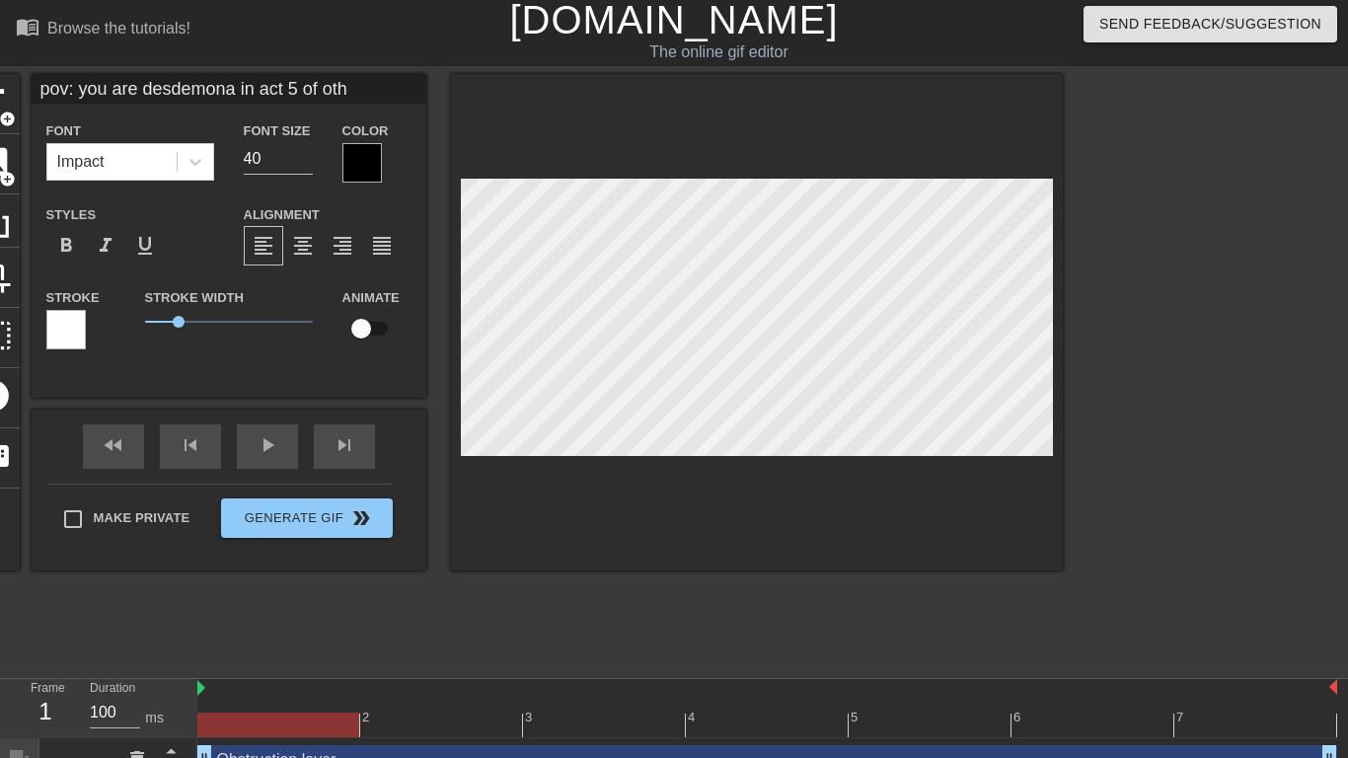
type input "pov: you are desdemona in act 5 of othe"
type textarea "pov: you are desdemona in act 5 of othe"
type input "pov: you are desdemona in act 5 of [PERSON_NAME]"
type textarea "pov: you are desdemona in act 5 of [PERSON_NAME]"
type input "pov: you are desdemona in act 5 of [PERSON_NAME]"
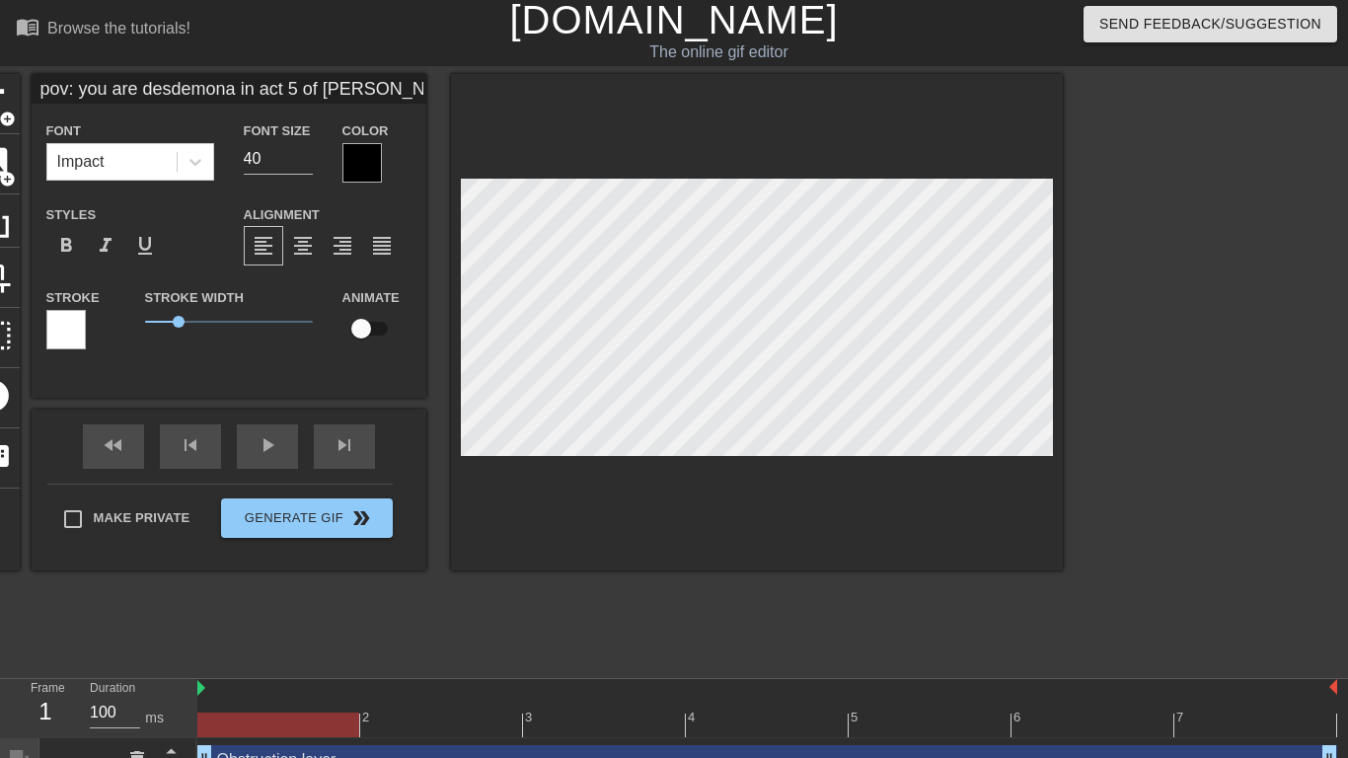
type textarea "pov: you are desdemona in act 5 of [PERSON_NAME]"
type input "pov: you are desdemona in act 5 of othello"
type textarea "pov: you are desdemona in act 5 of othello"
type input "pov: you are desdemona in act 5 of othello,"
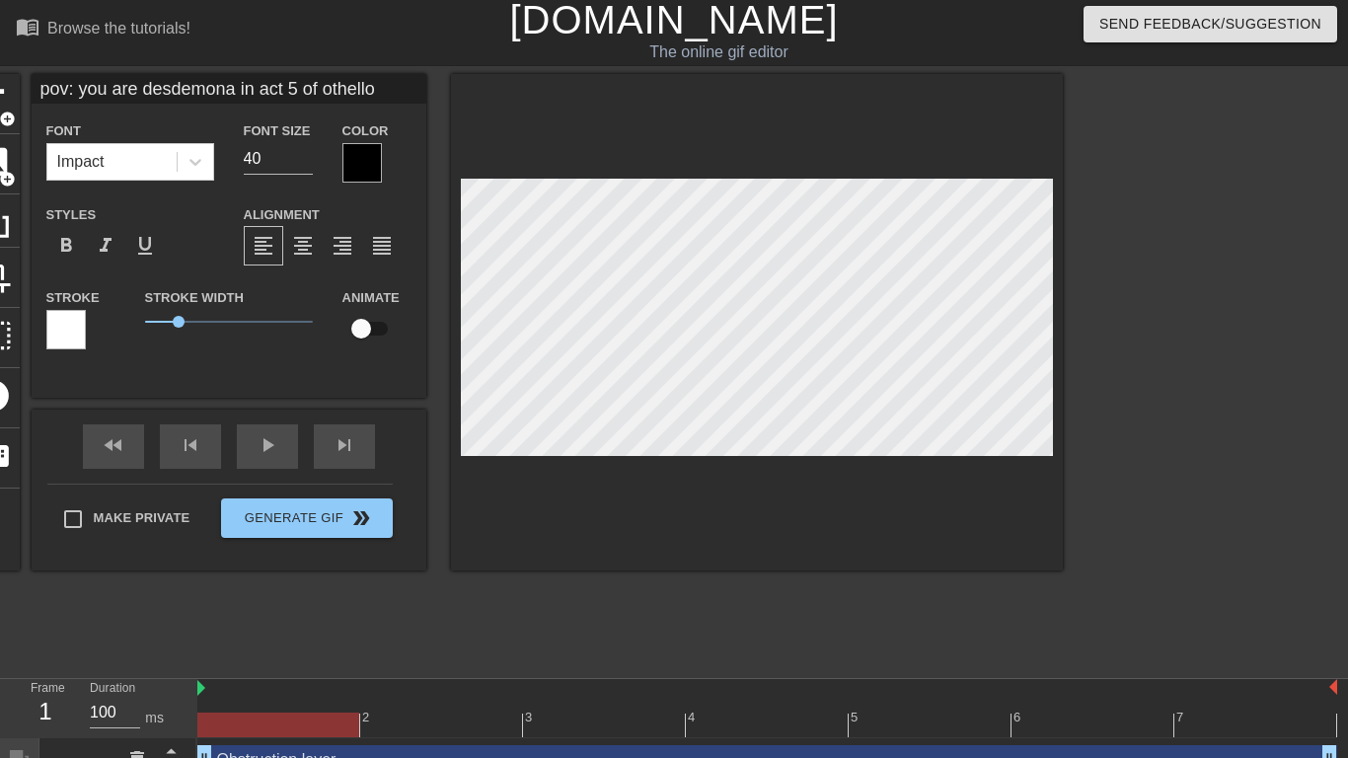
type textarea "pov: you are desdemona in act 5 of othello,"
type input "pov: you are desdemona in act 5 of othello,"
type textarea "pov: you are desdemona in act 5 of othello,"
type input "pov: you are desdemona in act 5 of othello,s"
type textarea "pov: you are desdemona in act 5 of othello, s"
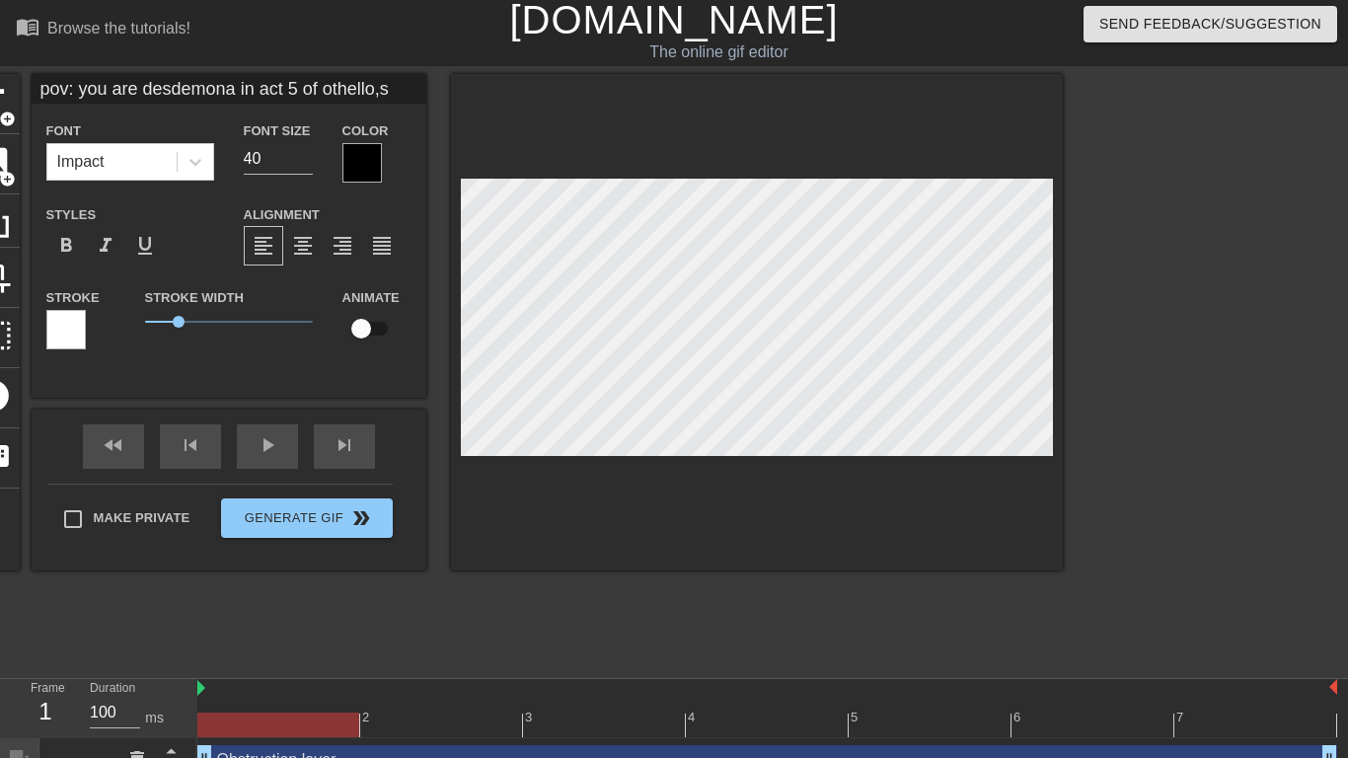
type input "pov: you are desdemona in act 5 of othello,sp"
type textarea "pov: you are desdemona in act 5 of othello, sp"
type input "pov: you are desdemona in act 5 of othello,spe"
type textarea "pov: you are desdemona in act 5 of othello, spe"
type input "pov: you are desdemona in act 5 of othello,spec"
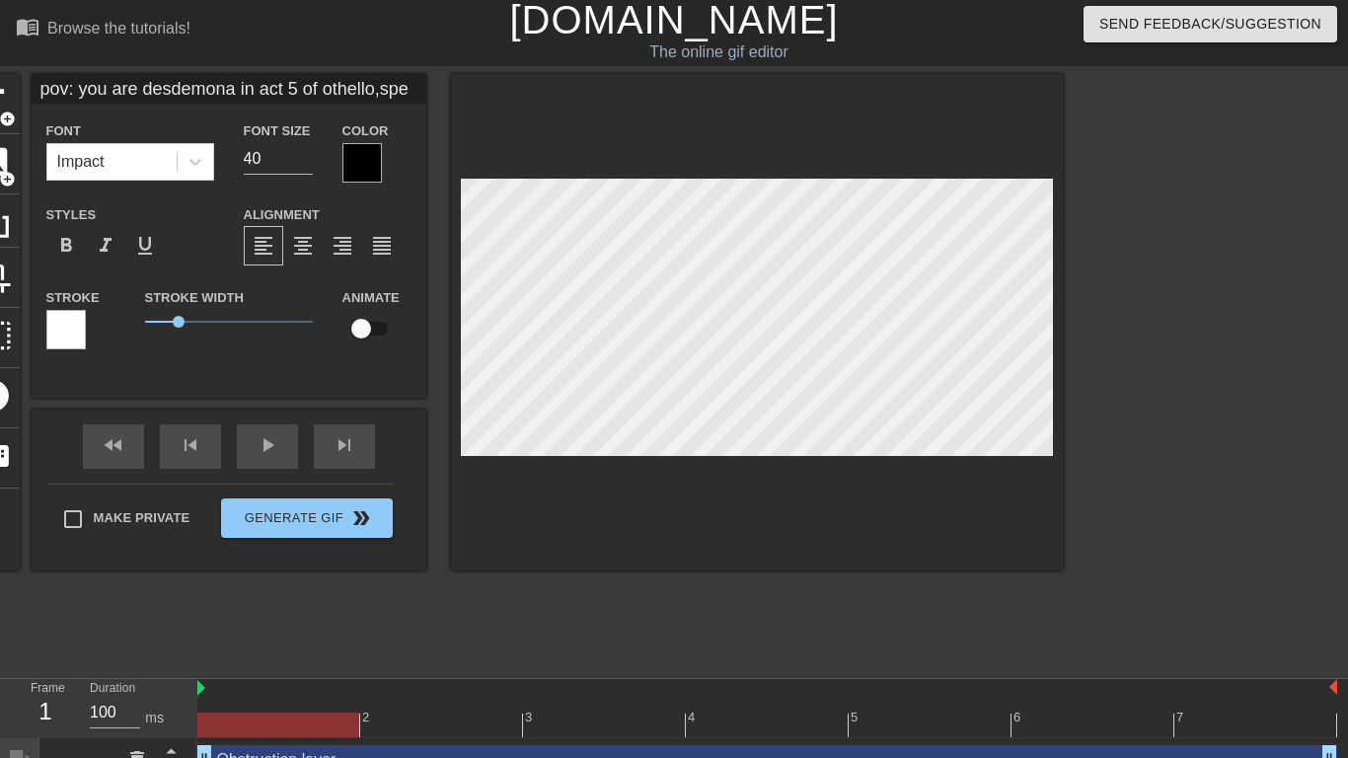
type textarea "pov: you are desdemona in act 5 of othello, spec"
type input "pov: you are desdemona in act 5 of othello,speci"
type textarea "pov: you are desdemona in act 5 of othello, speci"
type input "pov: you are desdemona in act 5 of othello,specif"
type textarea "pov: you are desdemona in act 5 of othello, specifi"
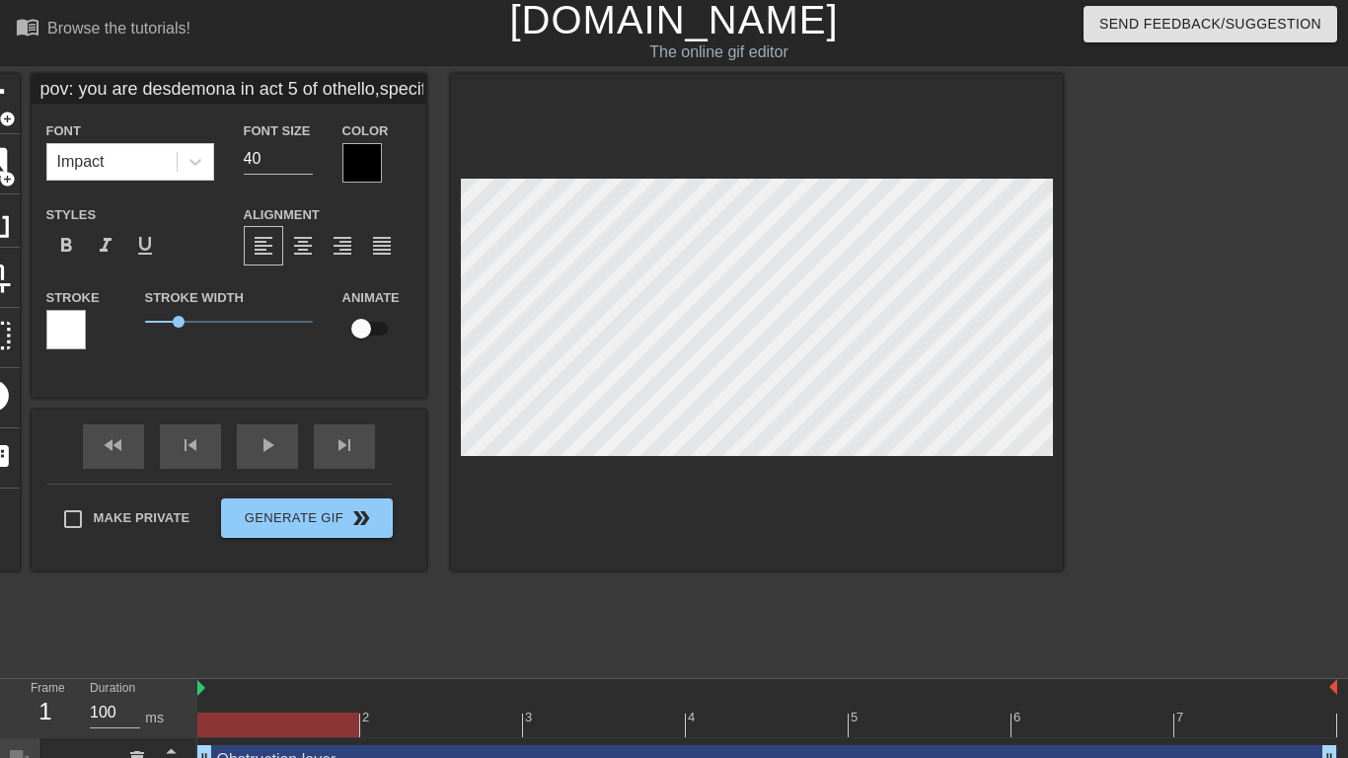
type input "pov: you are desdemona in act 5 of othello,specific"
type textarea "pov: you are desdemona in act 5 of othello, specific"
type input "pov: you are desdemona in act 5 of othello,specifica"
type textarea "pov: you are desdemona in act 5 of othello, specifical"
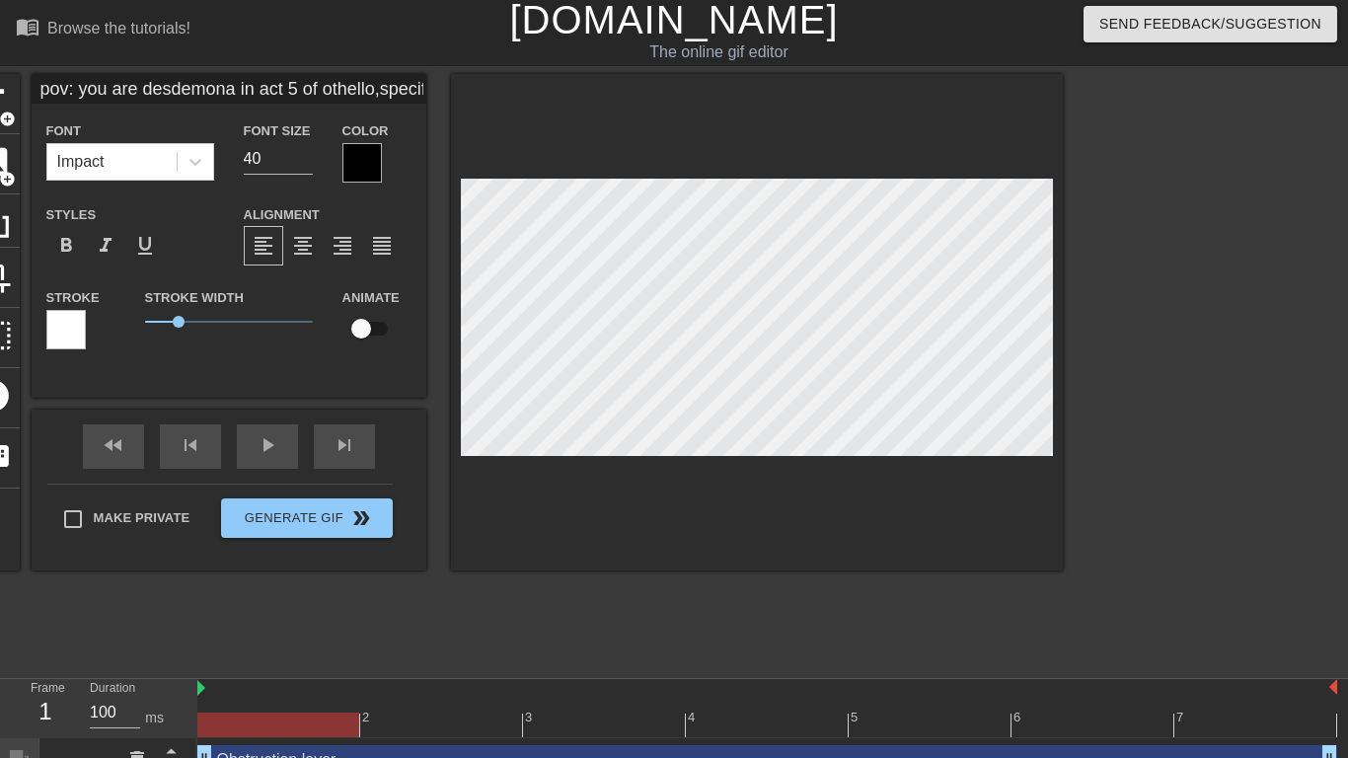
type input "pov: you are desdemona in act 5 of othello,specificall"
type textarea "pov: you are desdemona in act 5 of othello, specificall"
type input "pov: you are desdemona in act 5 of othello,specifically"
type textarea "pov: you are desdemona in act 5 of othello, specifically"
type input "pov: you are desdemona in act 5 of othello,specificallyp"
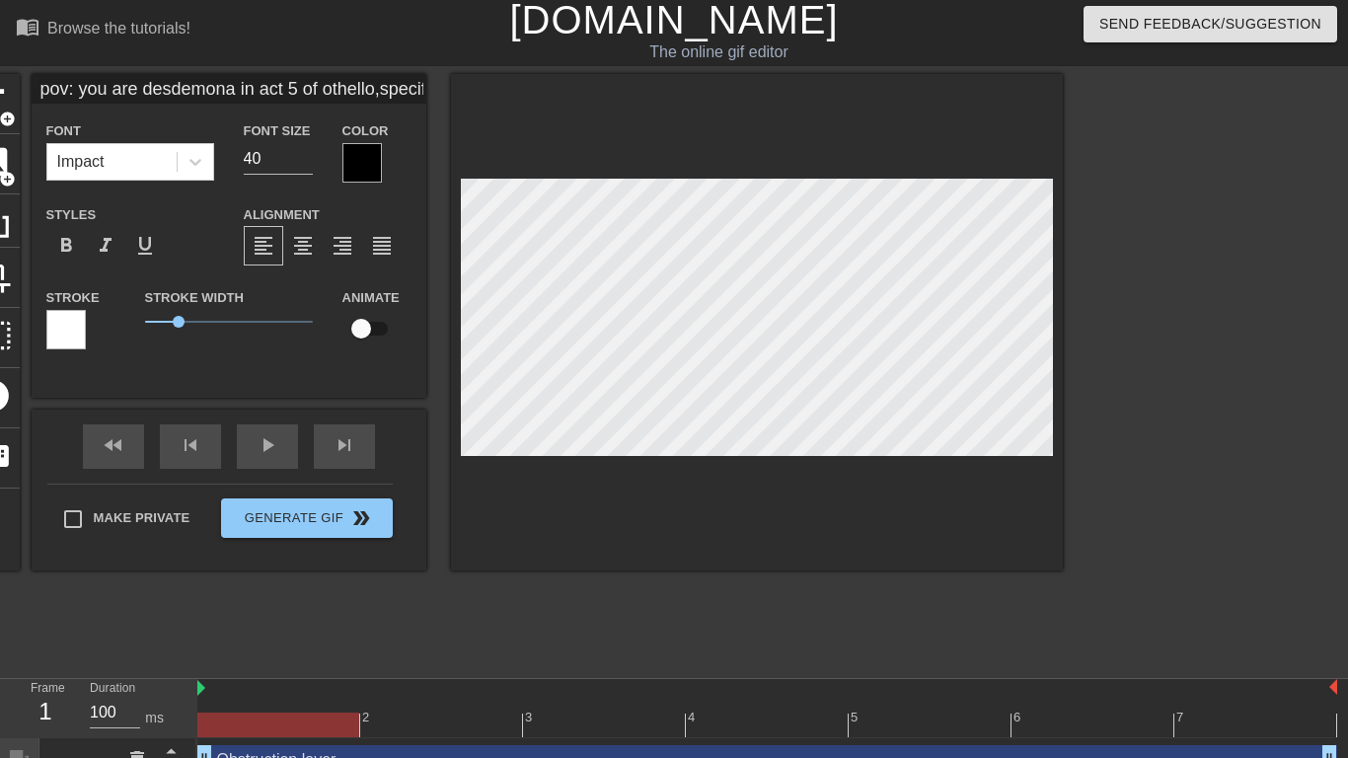
type textarea "pov: you are desdemona in act 5 of othello, specificallyp"
type input "pov: you are desdemona in act 5 of othello,[GEOGRAPHIC_DATA]"
type textarea "pov: you are desdemona in act 5 of othello, [GEOGRAPHIC_DATA]"
type input "pov: you are desdemona in act 5 of othello,specificallyp"
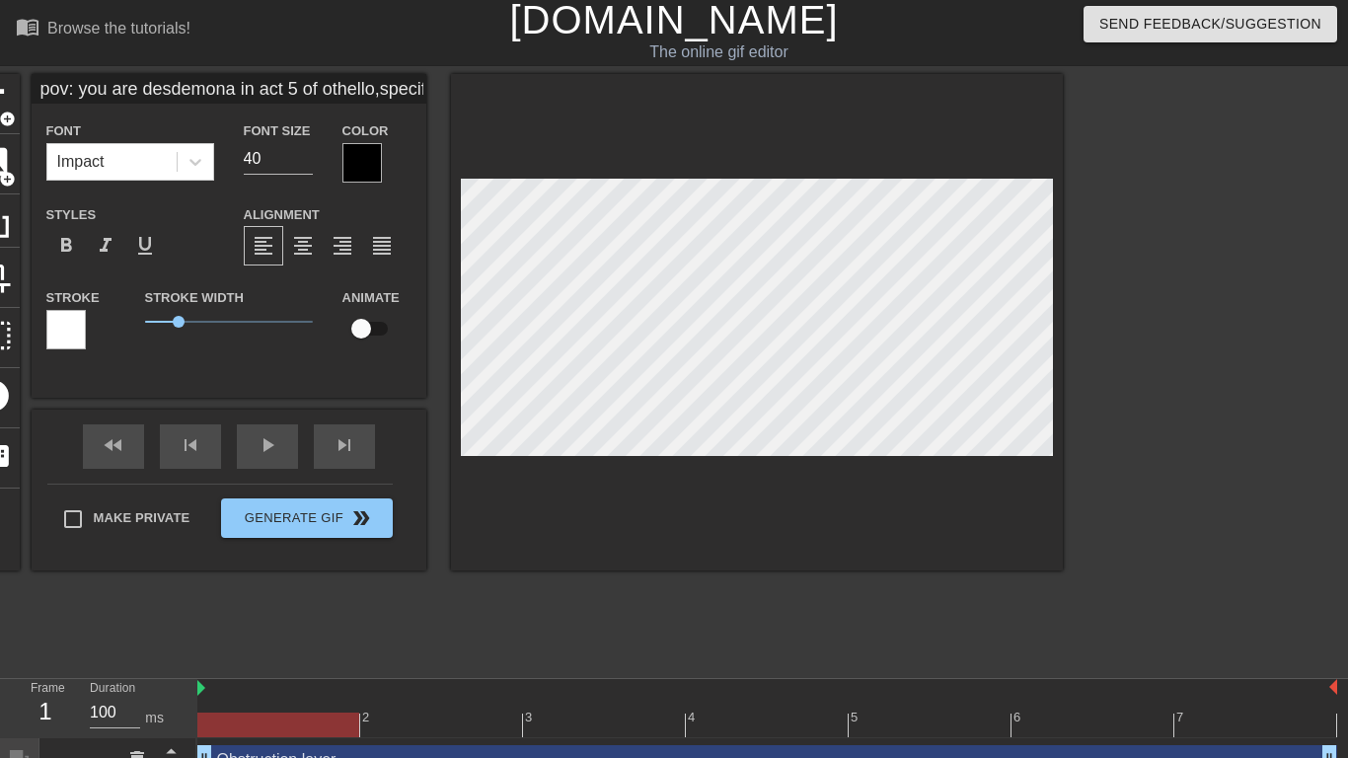
type textarea "pov: you are desdemona in act 5 of othello, specificallyp"
type input "pov: you are desdemona in act 5 of othello,specifically"
type textarea "pov: you are desdemona in act 5 of othello, specifically"
type input "pov: you are desdemona in act 5 of othello,specifically"
type textarea "pov: you are desdemona in act 5 of othello, specifically"
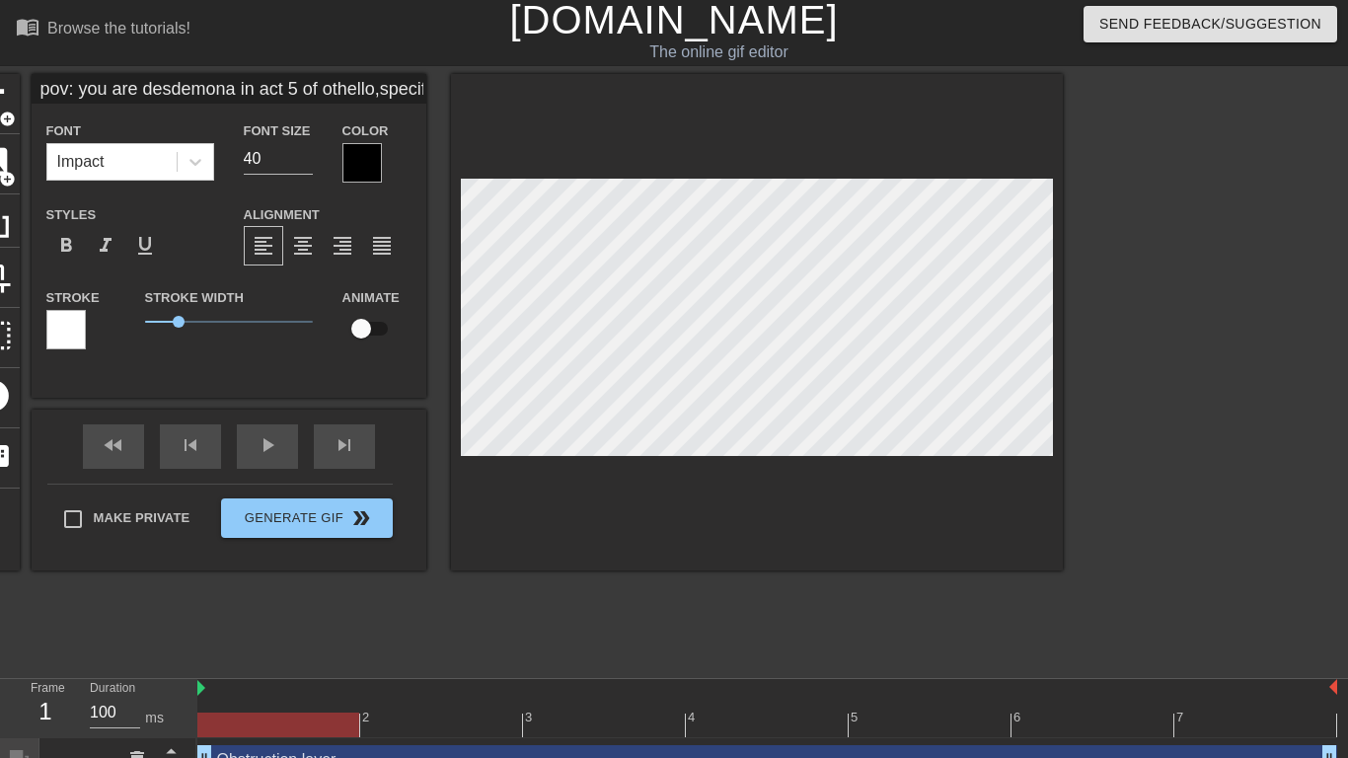
type input "pov: you are desdemona in act 5 of othello,specifically p"
type textarea "pov: you are desdemona in act 5 of othello, specifically p"
type input "pov: you are desdemona in act 5 of othello,specifically pa"
type textarea "pov: you are desdemona in act 5 of othello, specifically pa"
type input "pov: you are desdemona in act 5 of othello,specifically pag"
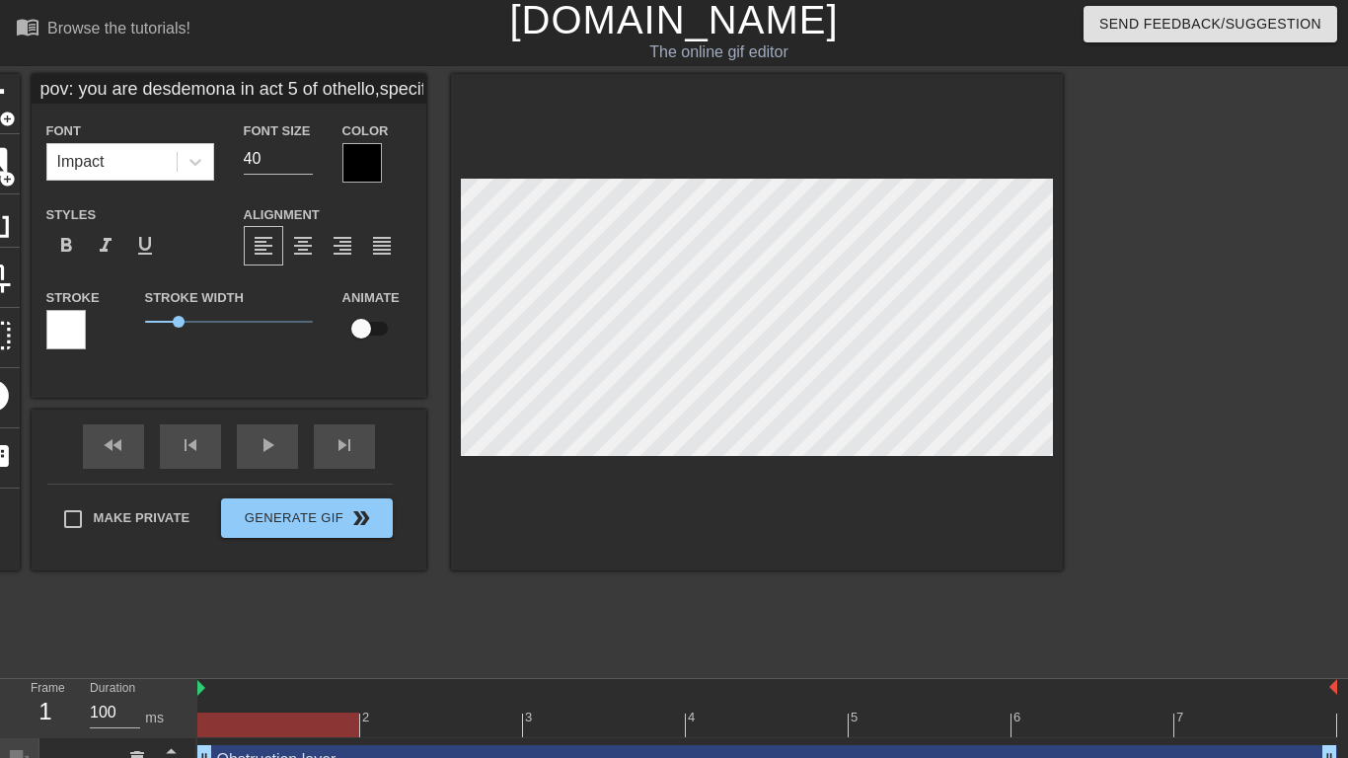
type textarea "pov: you are desdemona in act 5 of othello, specifically page"
type input "pov: you are desdemona in act 5 of othello,specifically page"
type textarea "pov: you are desdemona in act 5 of othello, specifically page"
type input "pov: you are desdemona in act 5 of othello,specifically page 1"
type textarea "pov: you are desdemona in act 5 of othello, specifically page 10"
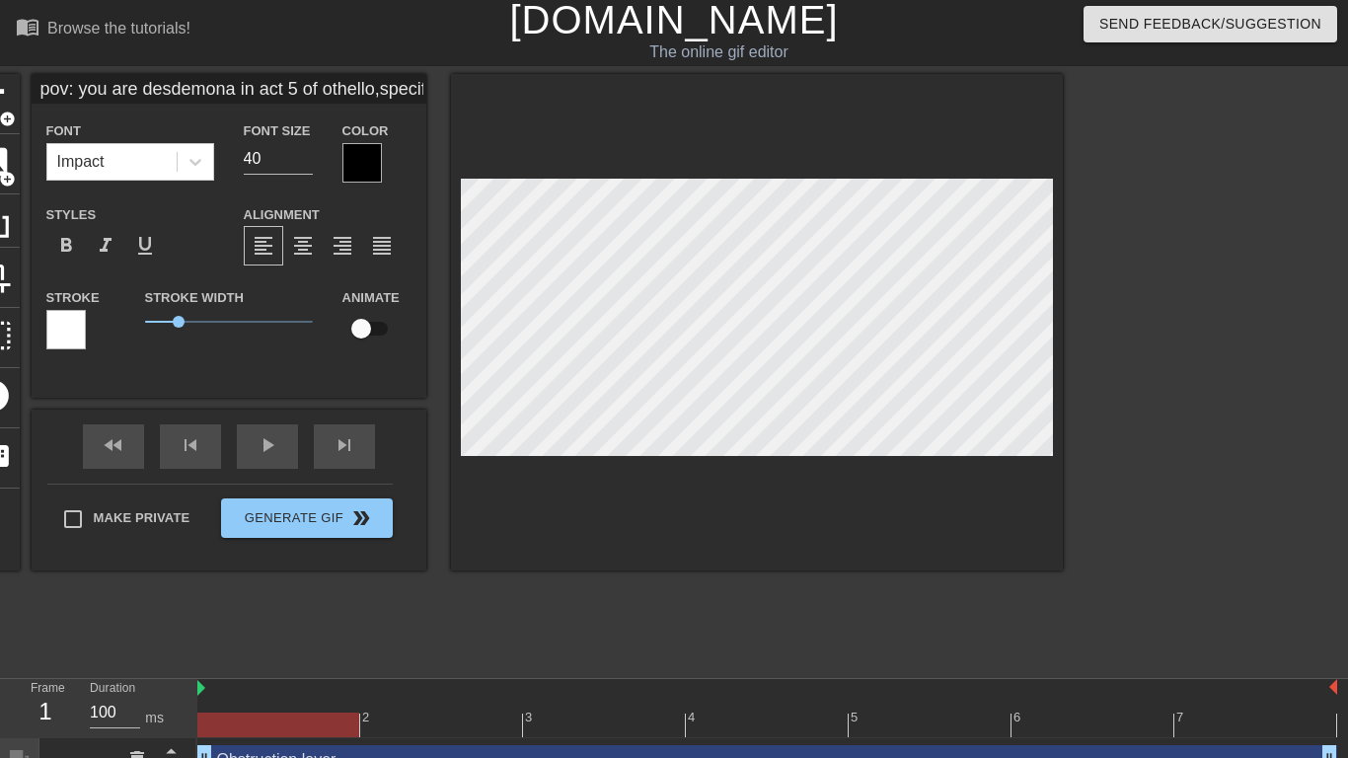
type input "pov: you are desdemona in act 5 of othello,specifically page 109"
type textarea "pov: you are desdemona in act 5 of othello, specifically page 109"
type input "pov: you are desdemona in act 5 of othello,specifically page 109"
type textarea "pov: you are desdemona in act 5 of othello, specifically page 109"
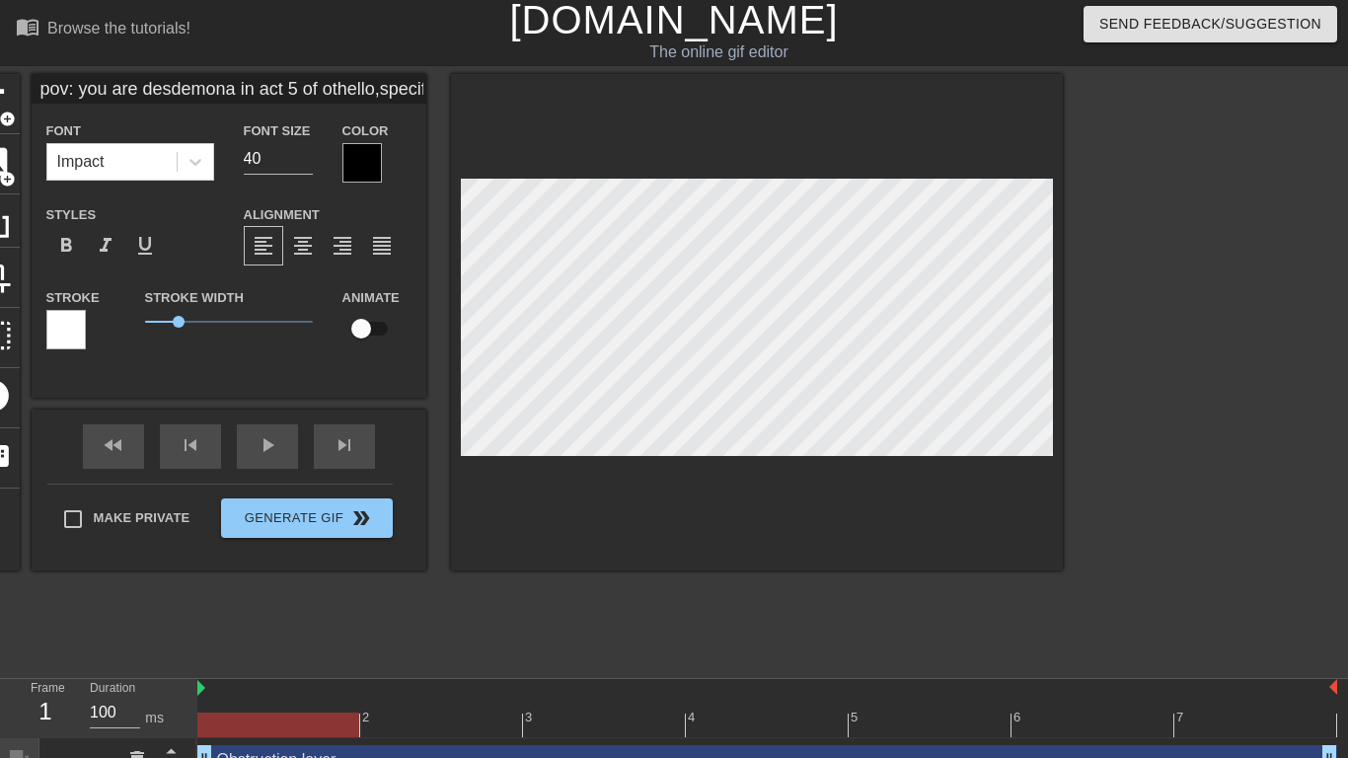
type input "pov: you are desdemona in act 5 of othello,specifically page 109 l"
type textarea "pov: you are desdemona in act 5 of othello, specifically page 109 l"
type input "pov: you are desdemona in act 5 of othello,specifically page 109 li"
type textarea "pov: you are desdemona in act 5 of othello, specifically page 109 li"
type input "pov: you are desdemona in act 5 of othello,specifically page 109 lin"
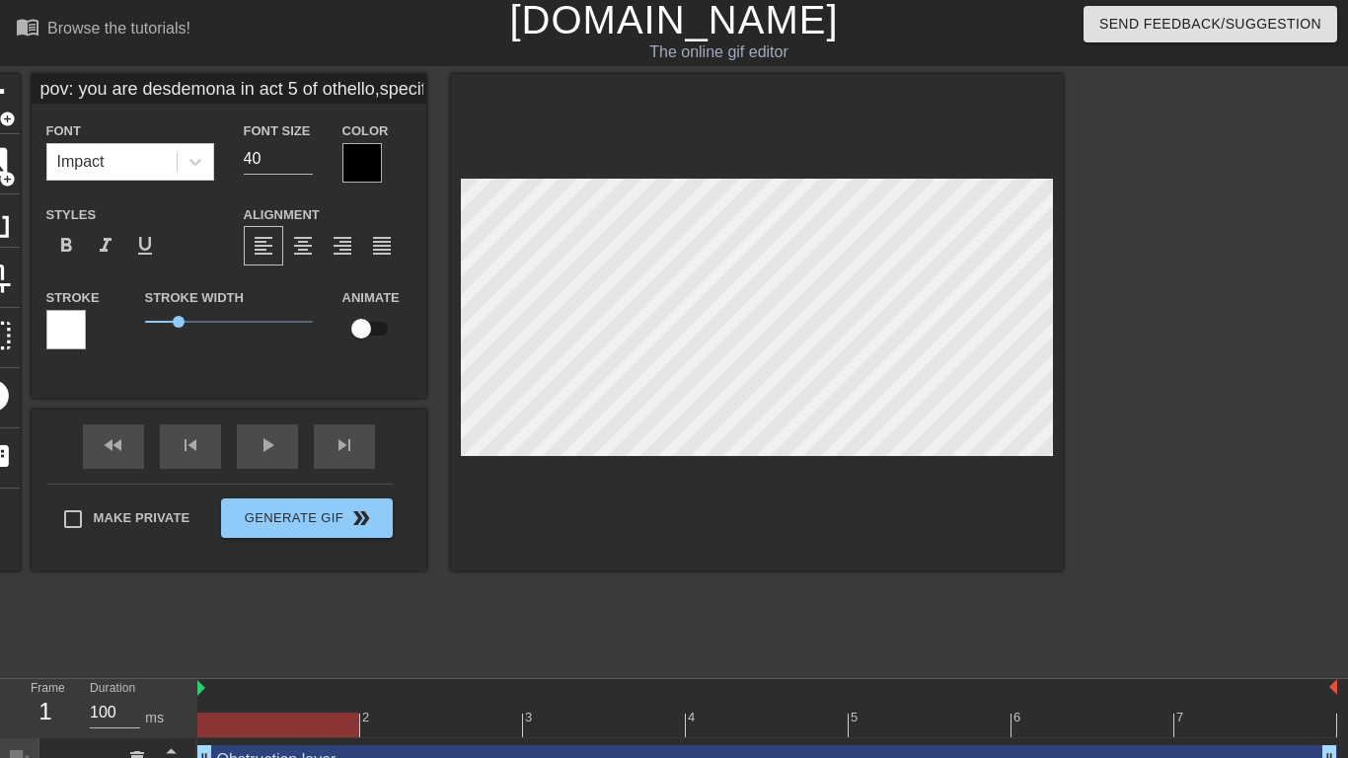
type textarea "pov: you are desdemona in act 5 of othello, specifically page 109 lin"
type input "pov: you are desdemona in act 5 of othello,specifically page 109 line"
type textarea "pov: you are desdemona in act 5 of othello, specifically page 109 line"
type input "pov: you are desdemona in act 5 of othello,specifically page 109 line"
type textarea "pov: you are desdemona in act 5 of othello, specifically page 109 line"
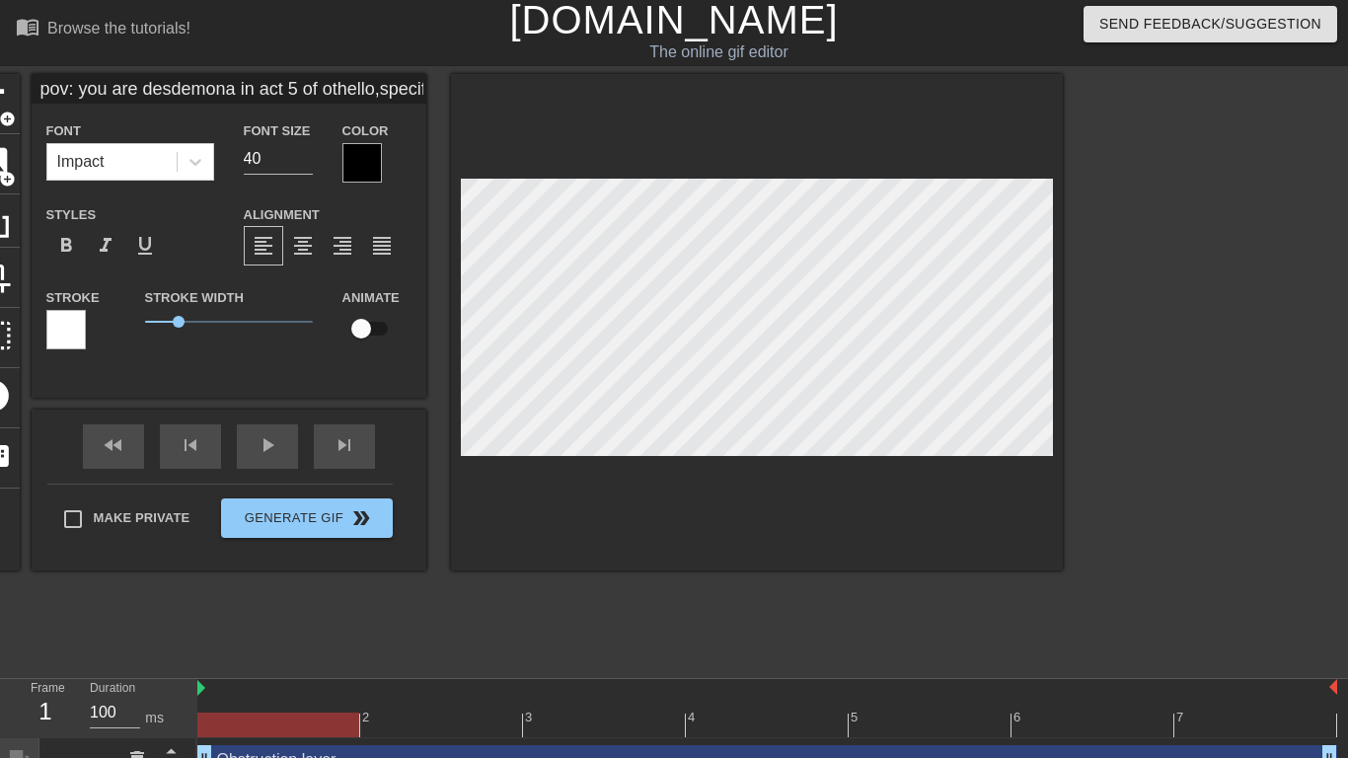
type input "pov: you are desdemona in act 5 of othello,specifically page 109 line 8"
type textarea "pov: you are desdemona in act 5 of othello, specifically page 109 line 8"
type input "pov: you are desdemona in act 5 of othello,specifically page 109 line 89"
type textarea "pov: you are desdemona in act 5 of othello, specifically page 109 line 89"
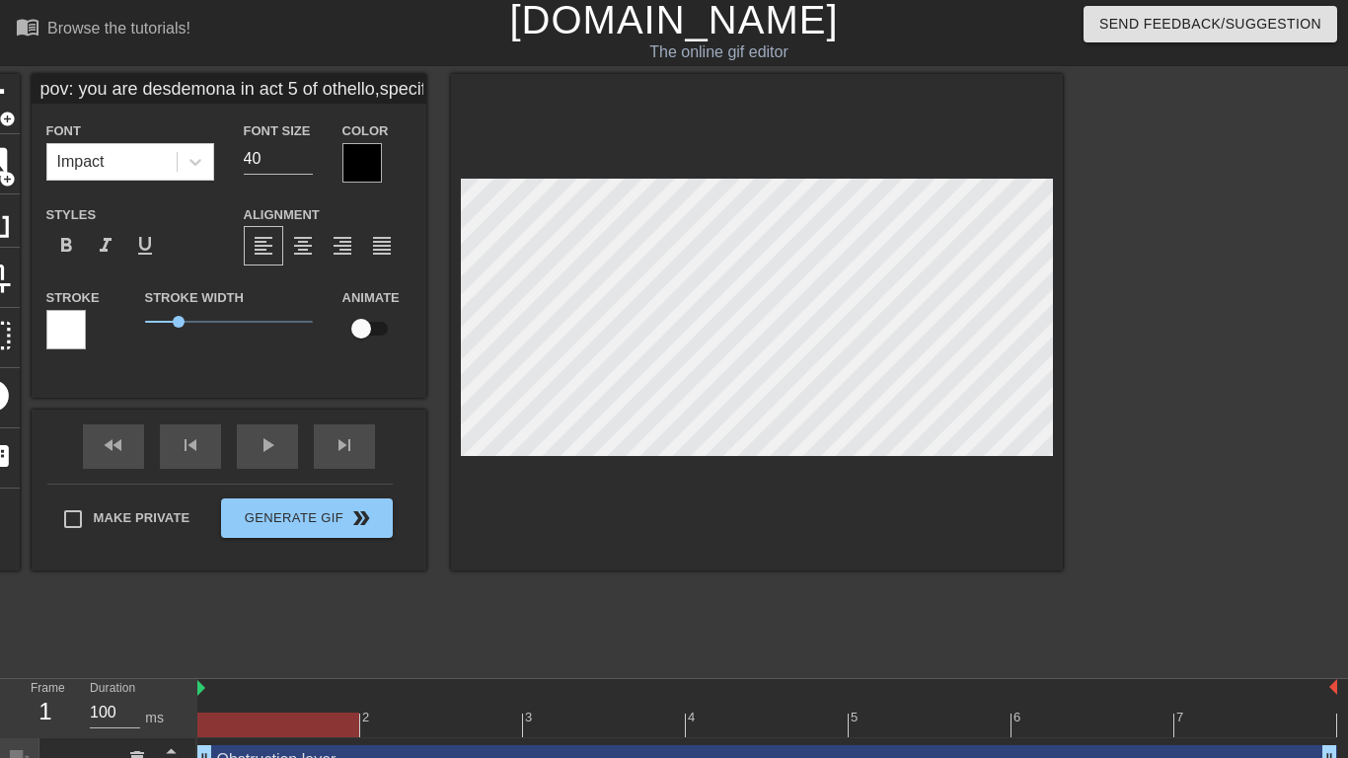
click at [1247, 260] on div at bounding box center [1234, 370] width 296 height 592
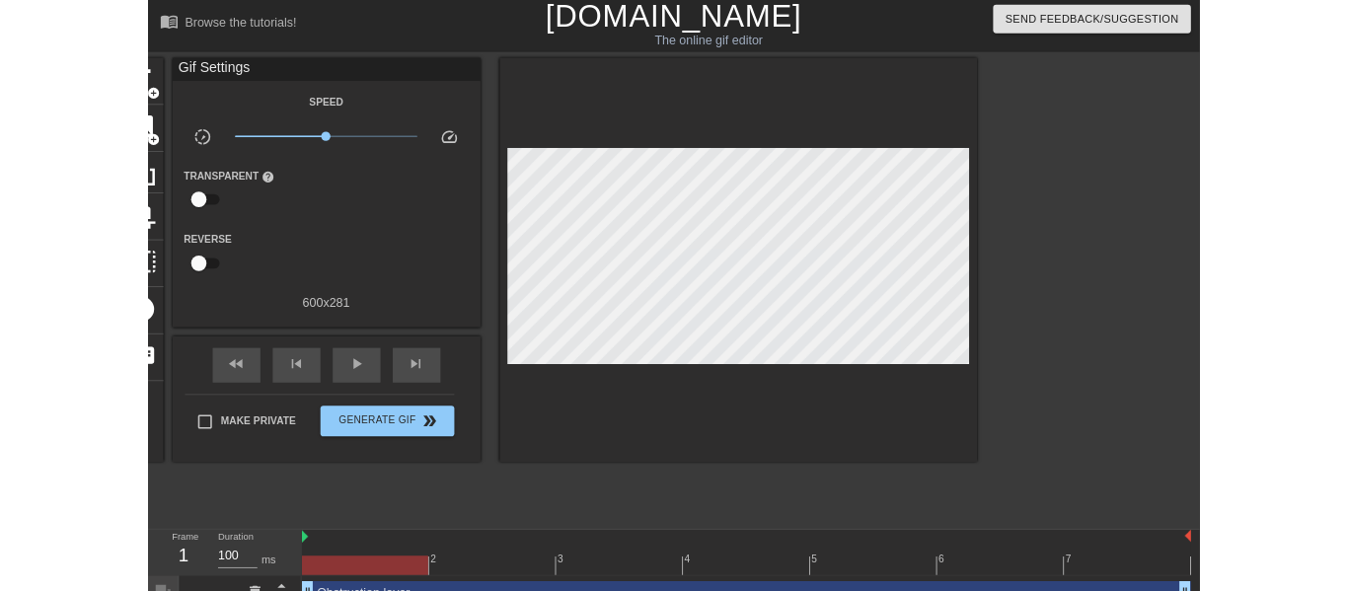
scroll to position [75, 0]
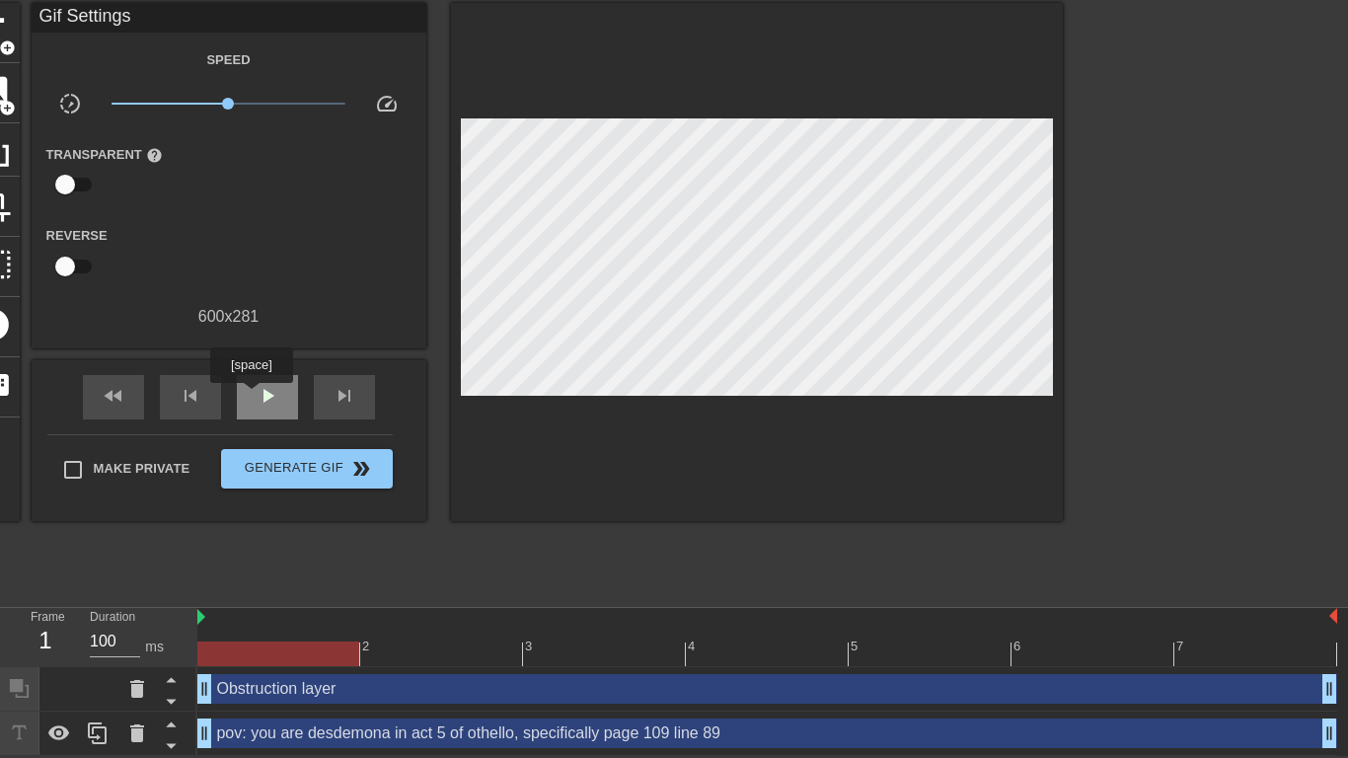
click at [252, 397] on div "play_arrow" at bounding box center [267, 397] width 61 height 44
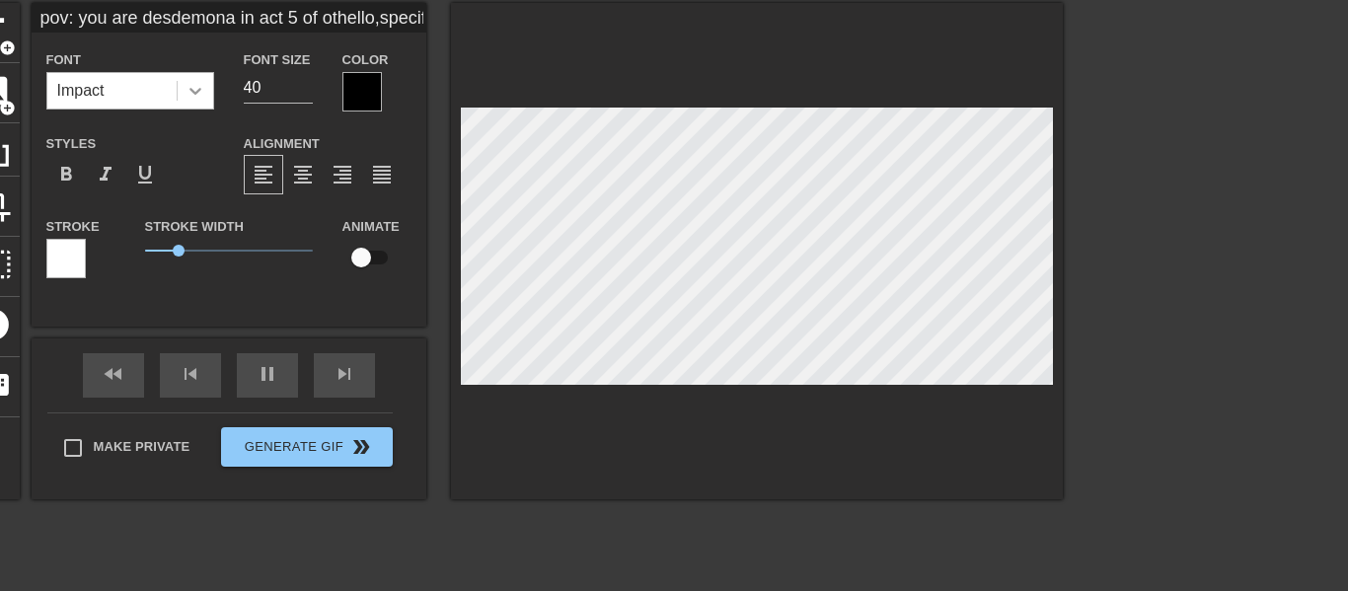
click at [189, 90] on icon at bounding box center [195, 91] width 12 height 7
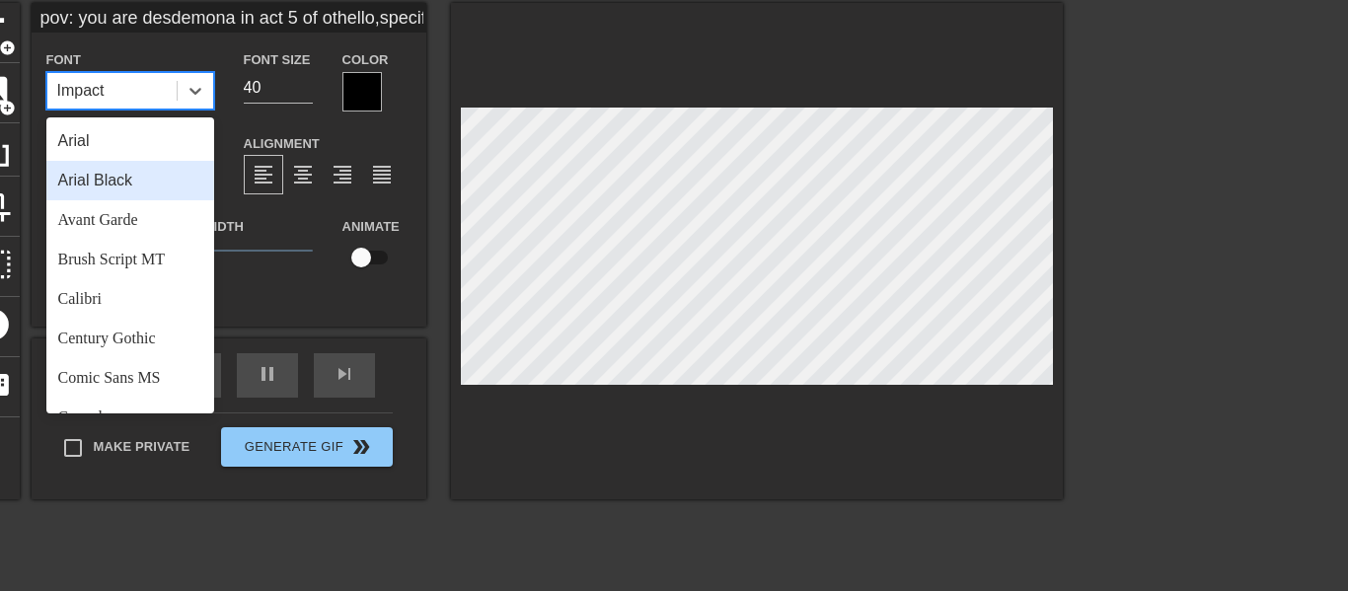
click at [162, 179] on div "Arial Black" at bounding box center [130, 180] width 168 height 39
type input "pov: you are desdemona in act 5 of othello,specifically page 109 line 89"
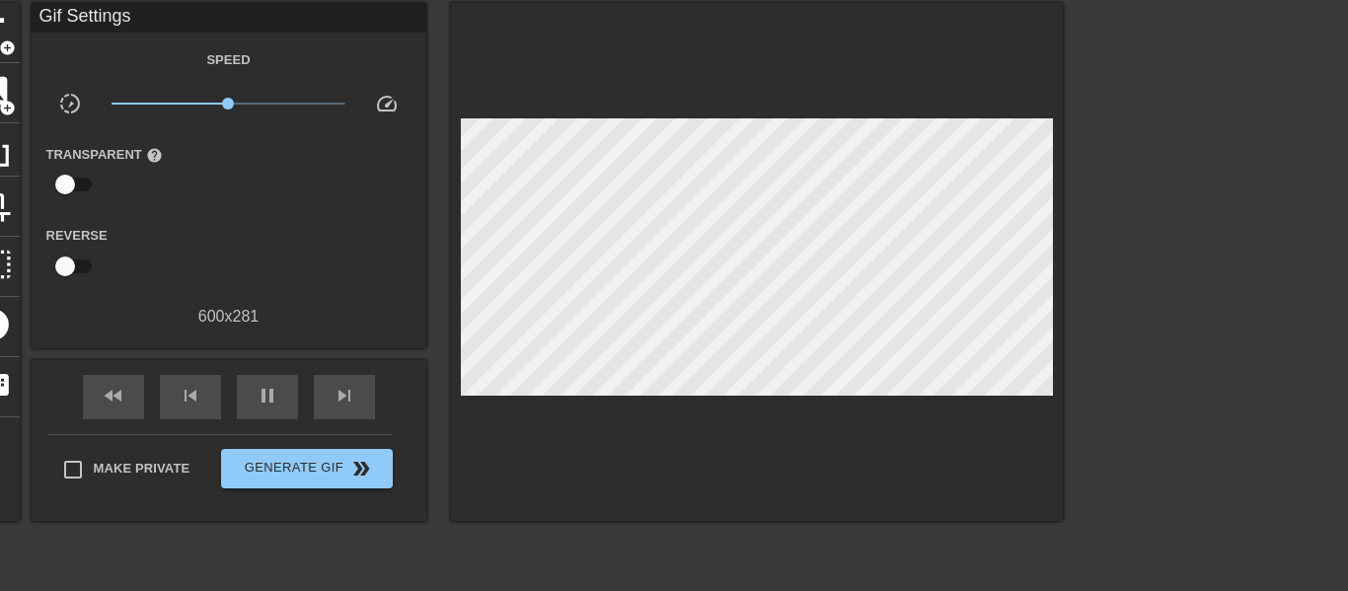
click at [1143, 143] on div at bounding box center [1234, 299] width 296 height 592
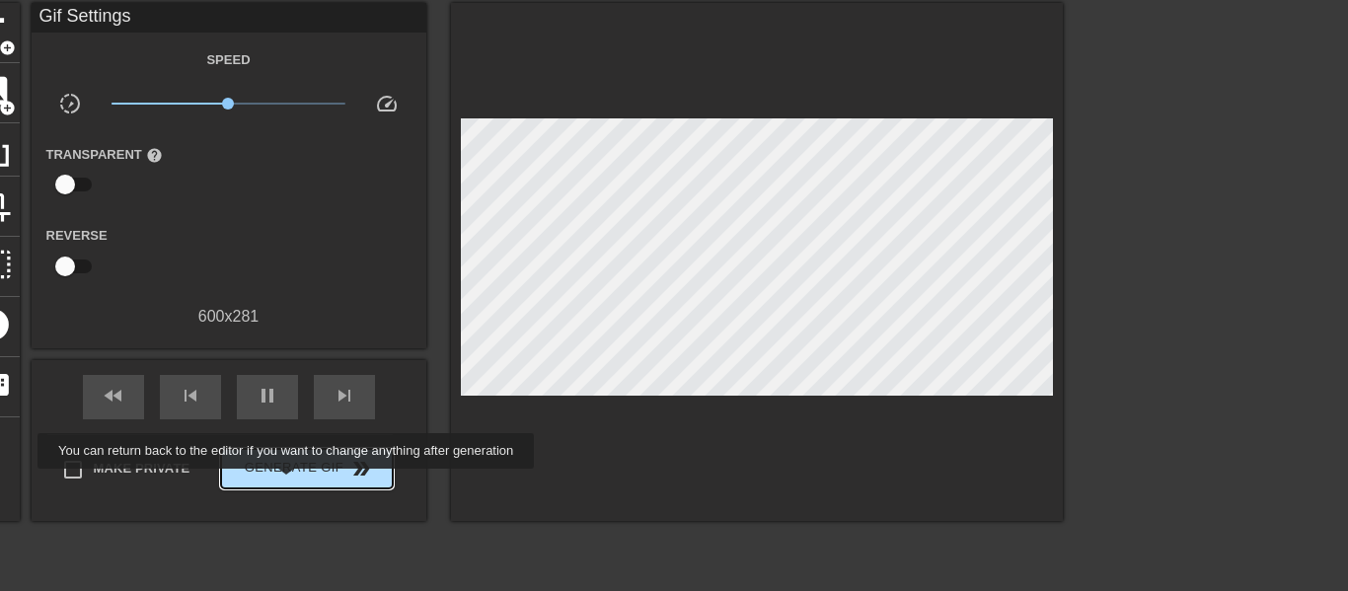
click at [281, 483] on button "Generate Gif double_arrow" at bounding box center [306, 468] width 171 height 39
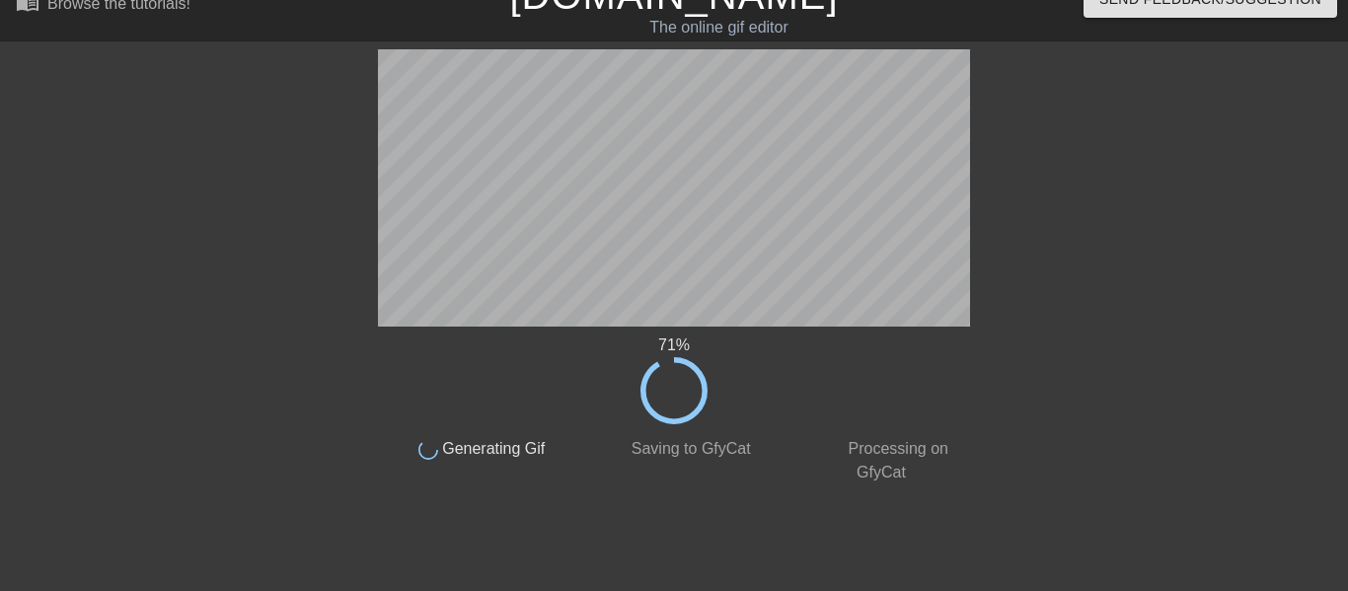
scroll to position [27, 0]
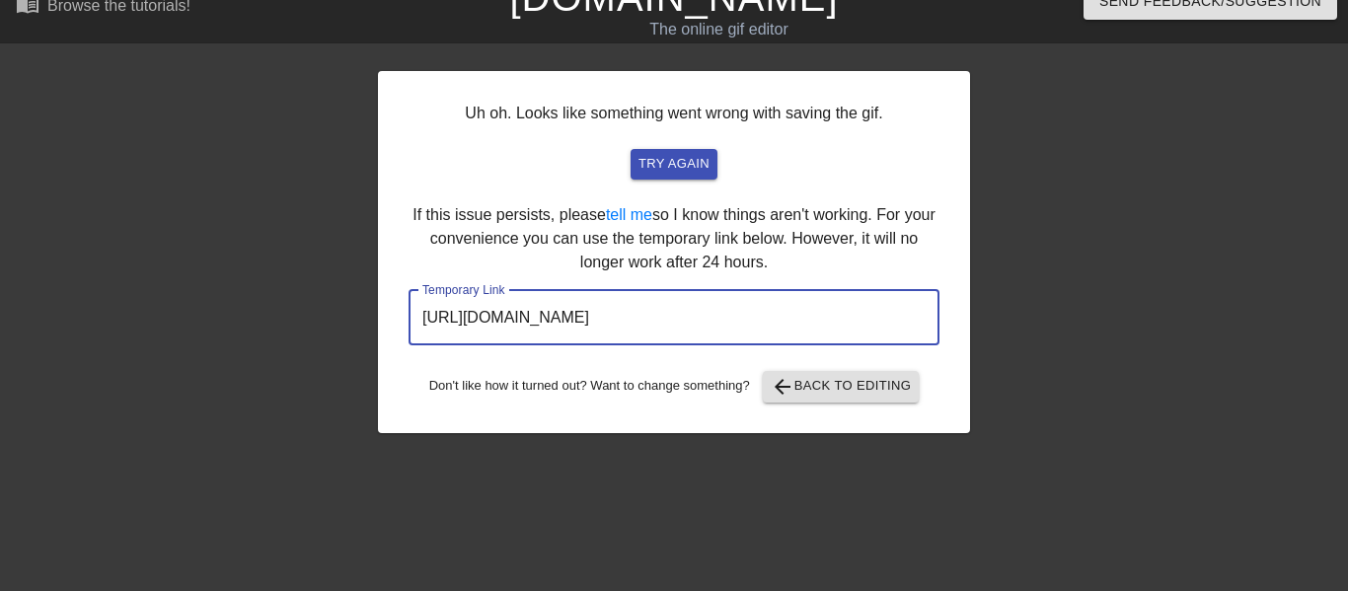
drag, startPoint x: 853, startPoint y: 313, endPoint x: 424, endPoint y: 330, distance: 428.6
click at [424, 330] on input "[URL][DOMAIN_NAME]" at bounding box center [674, 317] width 531 height 55
